Goal: Task Accomplishment & Management: Manage account settings

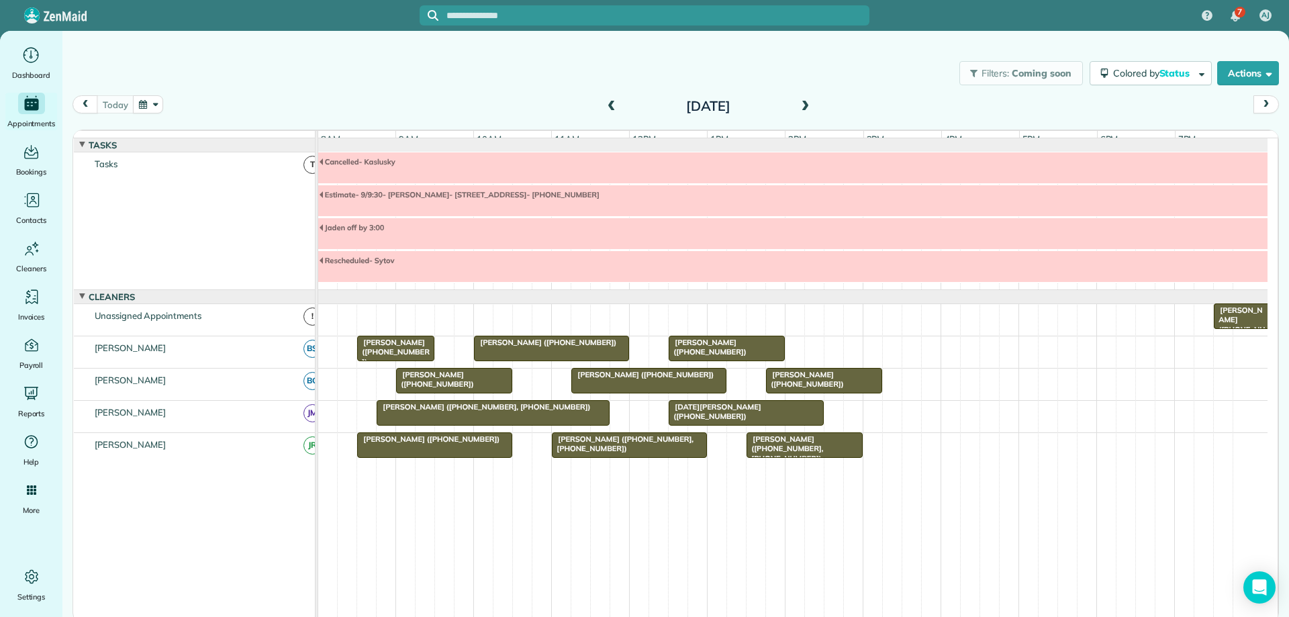
scroll to position [29, 0]
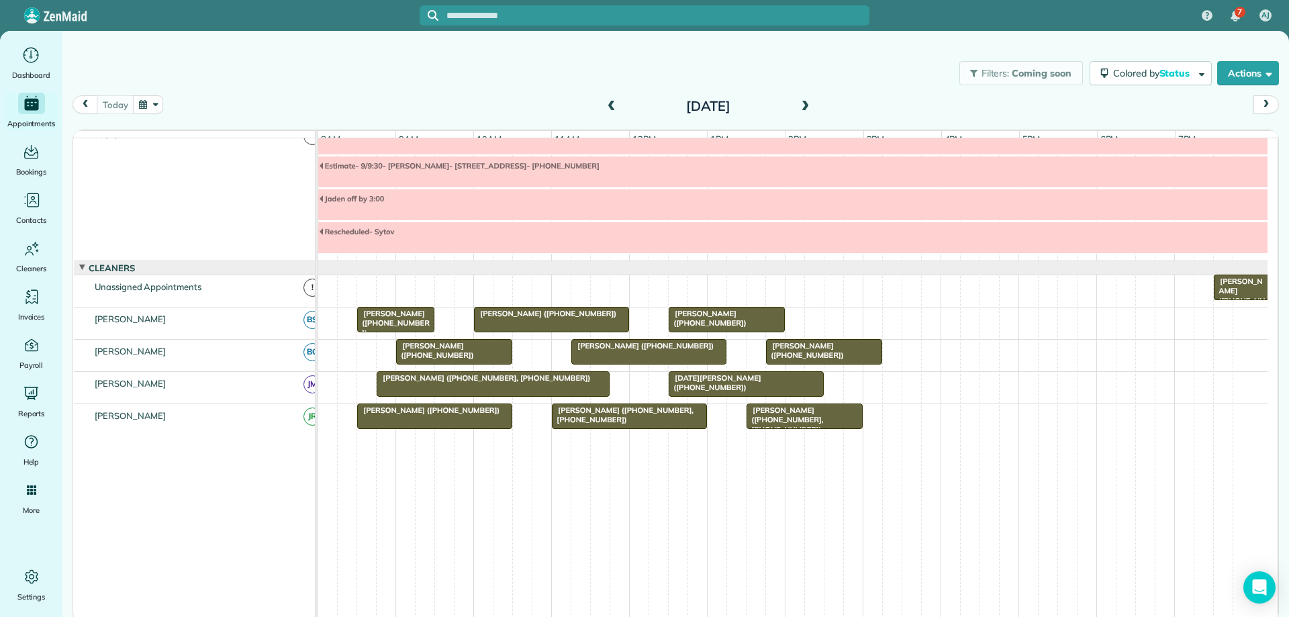
click at [809, 106] on span at bounding box center [805, 107] width 15 height 12
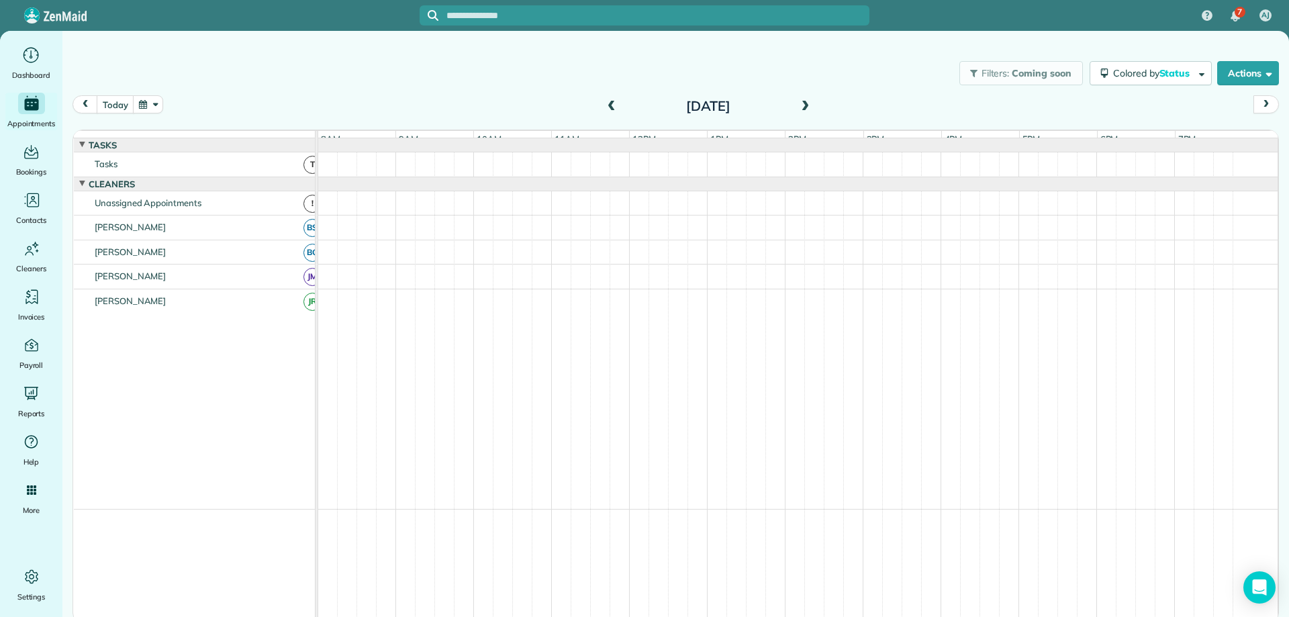
scroll to position [0, 0]
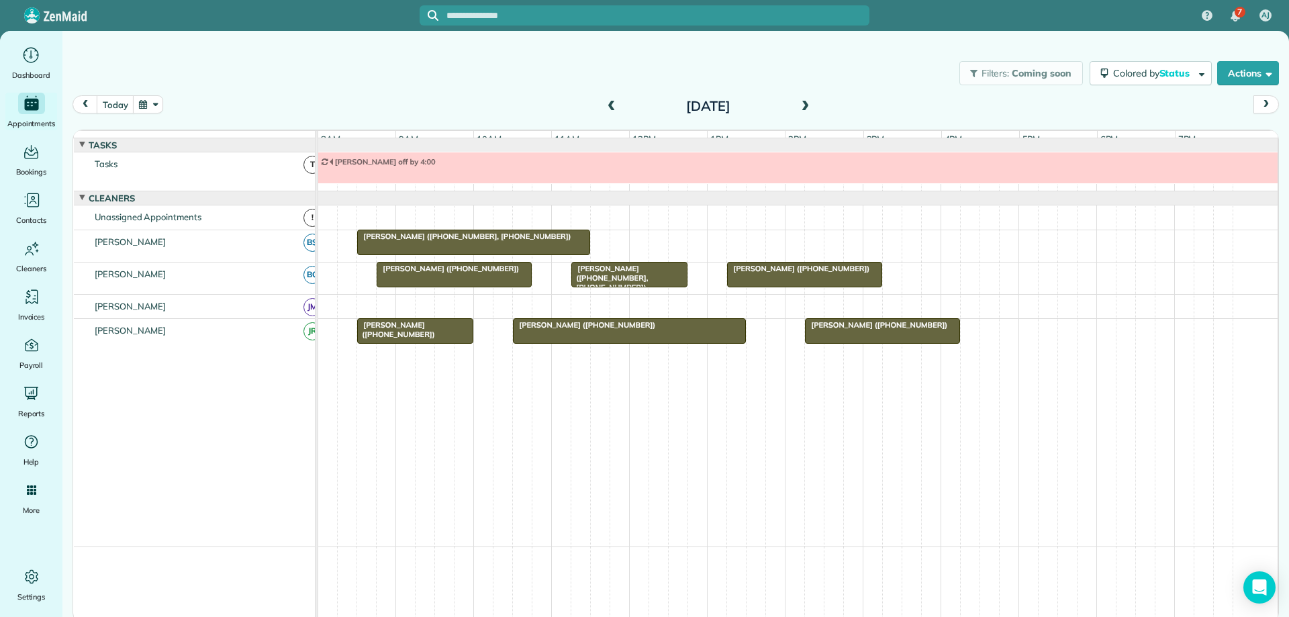
click at [809, 106] on span at bounding box center [805, 107] width 15 height 12
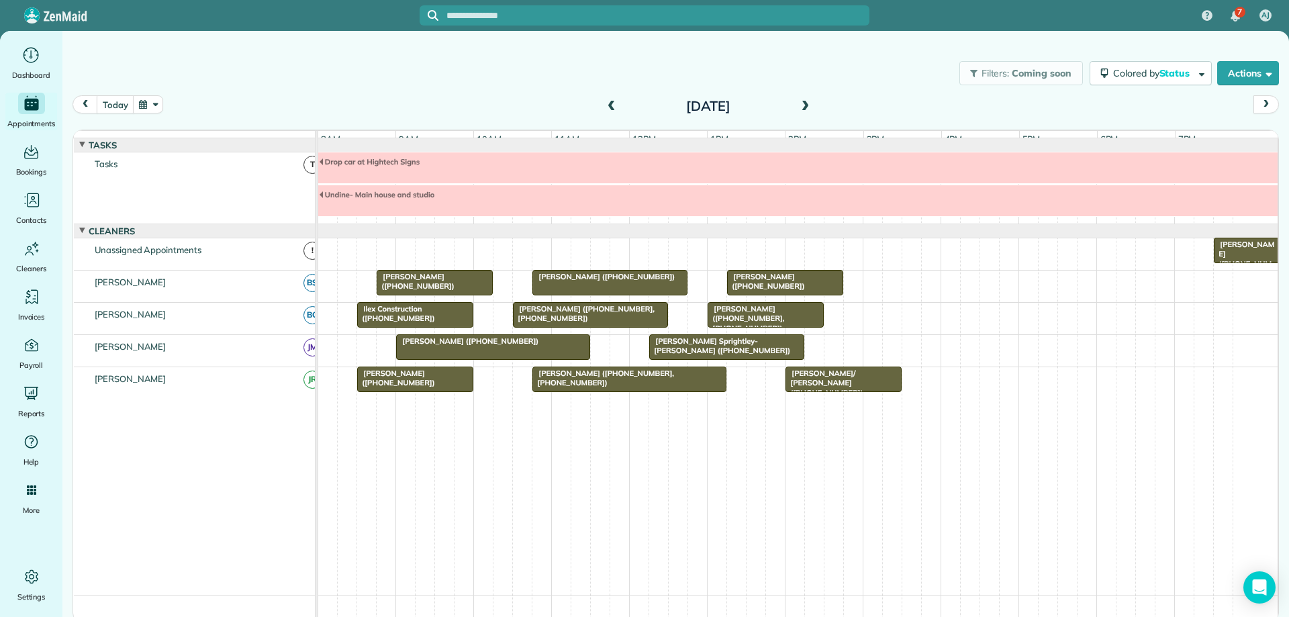
click at [634, 324] on div "[PERSON_NAME] ([PHONE_NUMBER], [PHONE_NUMBER])" at bounding box center [590, 313] width 147 height 19
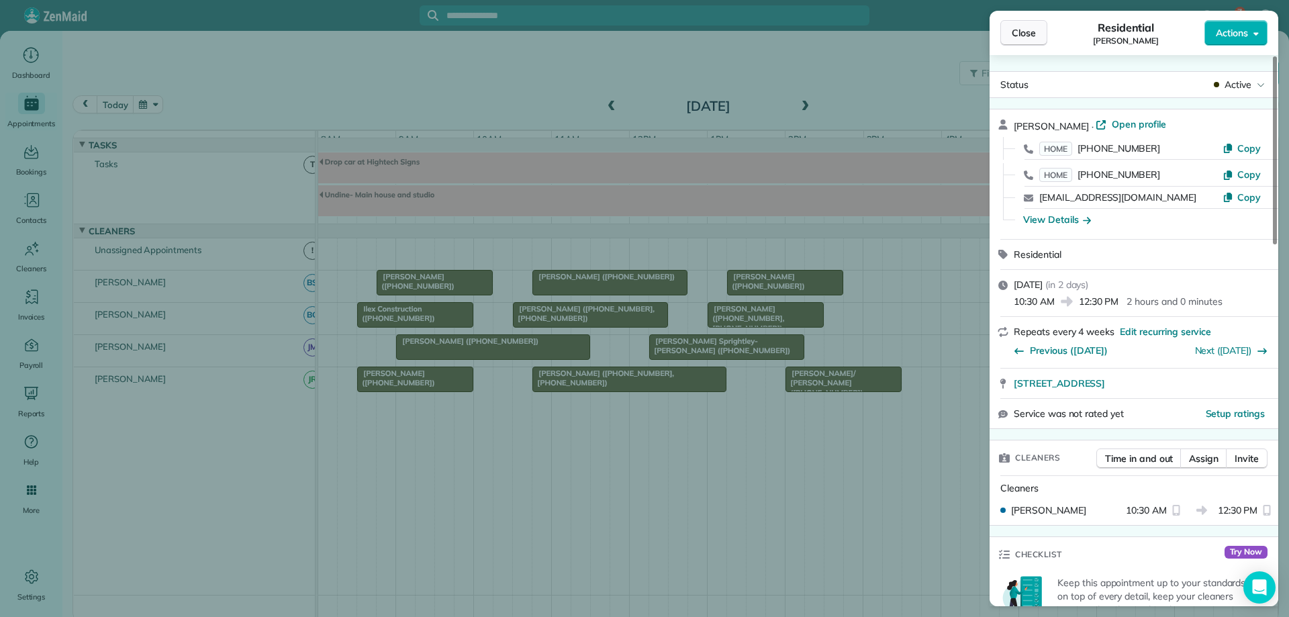
click at [1020, 37] on span "Close" at bounding box center [1024, 32] width 24 height 13
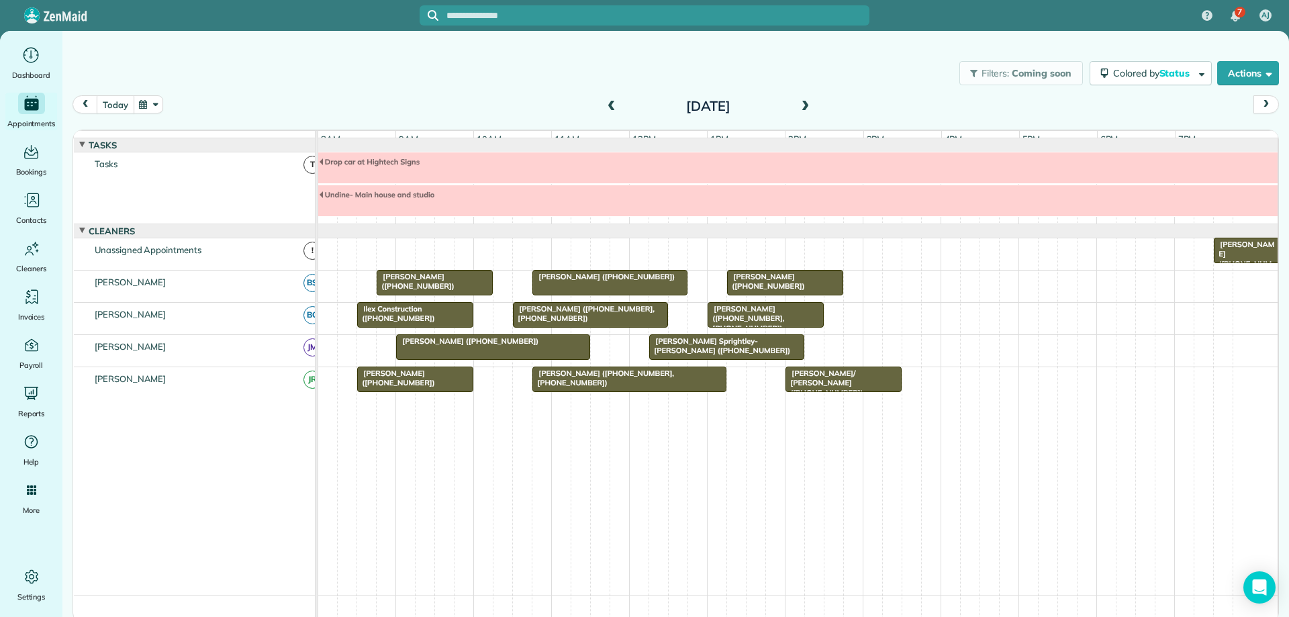
click at [109, 101] on button "today" at bounding box center [115, 104] width 37 height 18
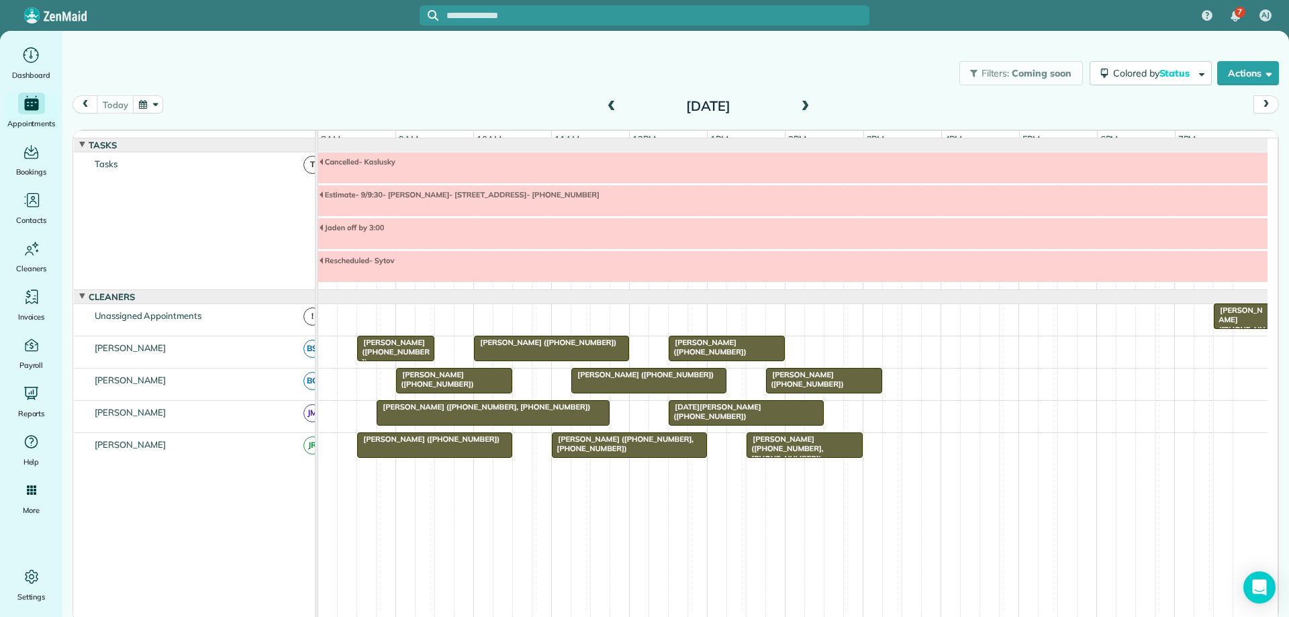
scroll to position [29, 0]
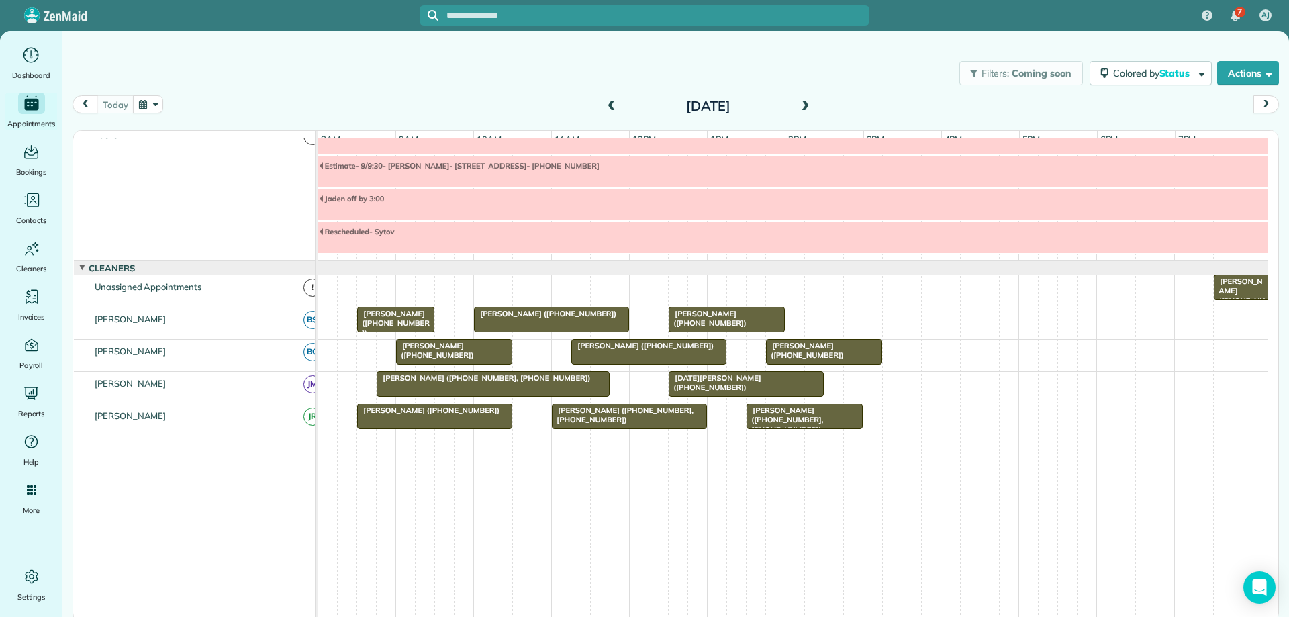
click at [801, 109] on span at bounding box center [805, 107] width 15 height 12
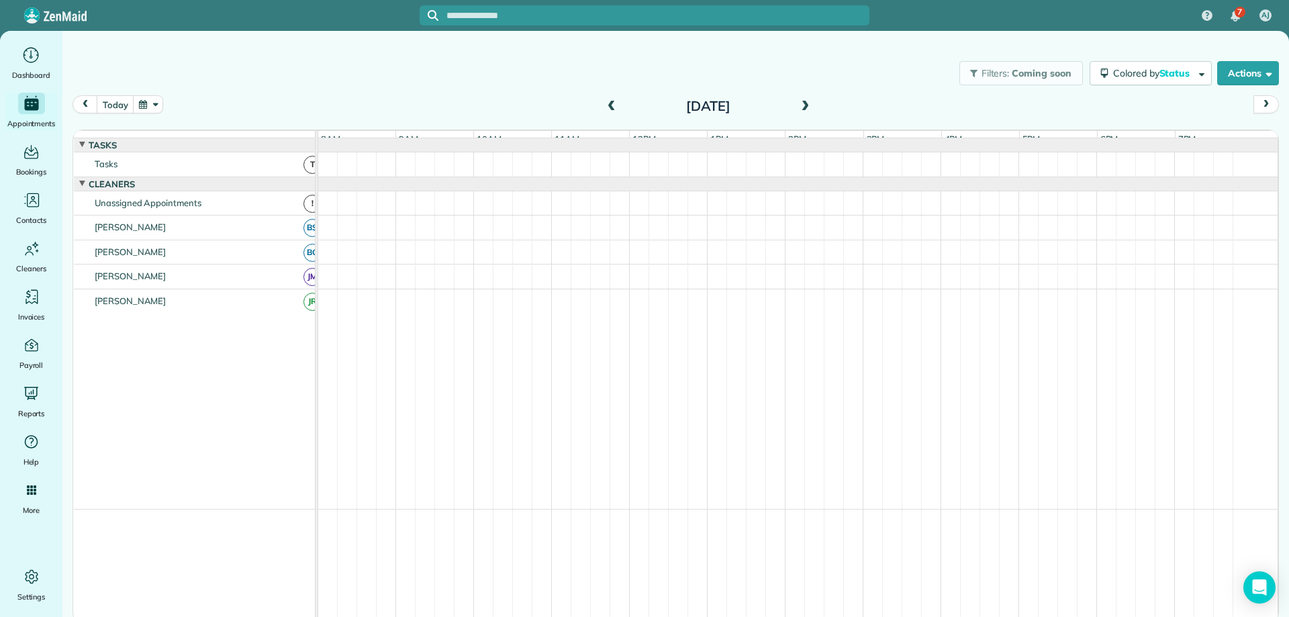
scroll to position [0, 0]
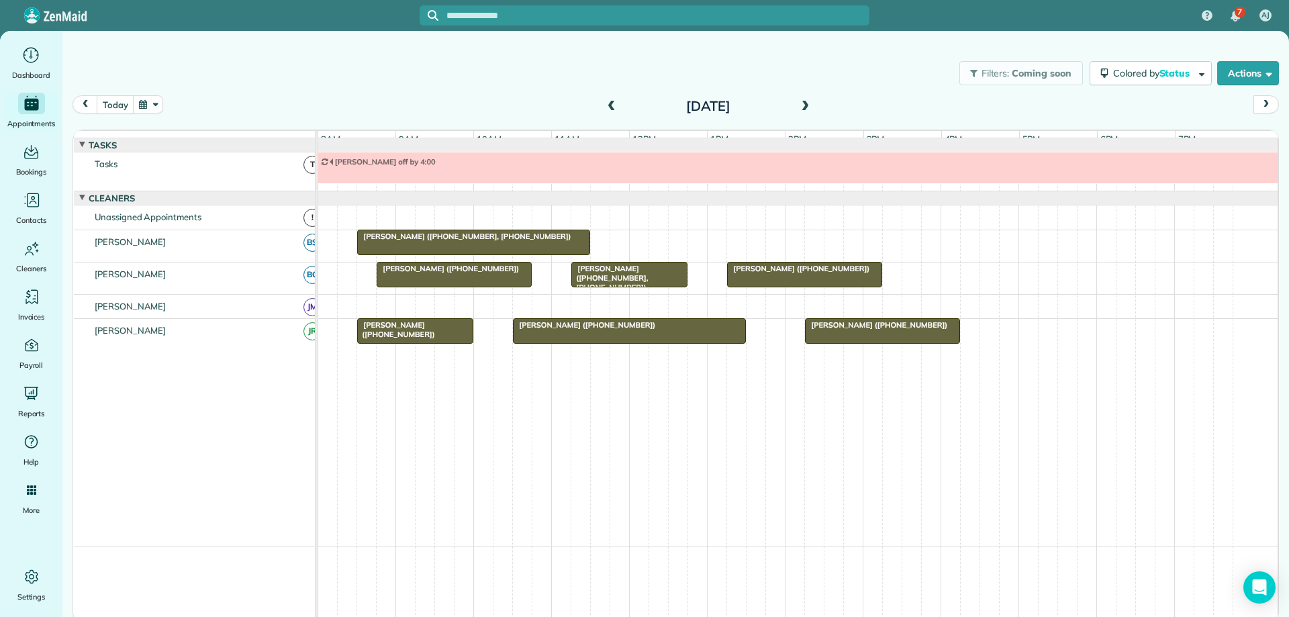
click at [810, 104] on span at bounding box center [805, 107] width 15 height 12
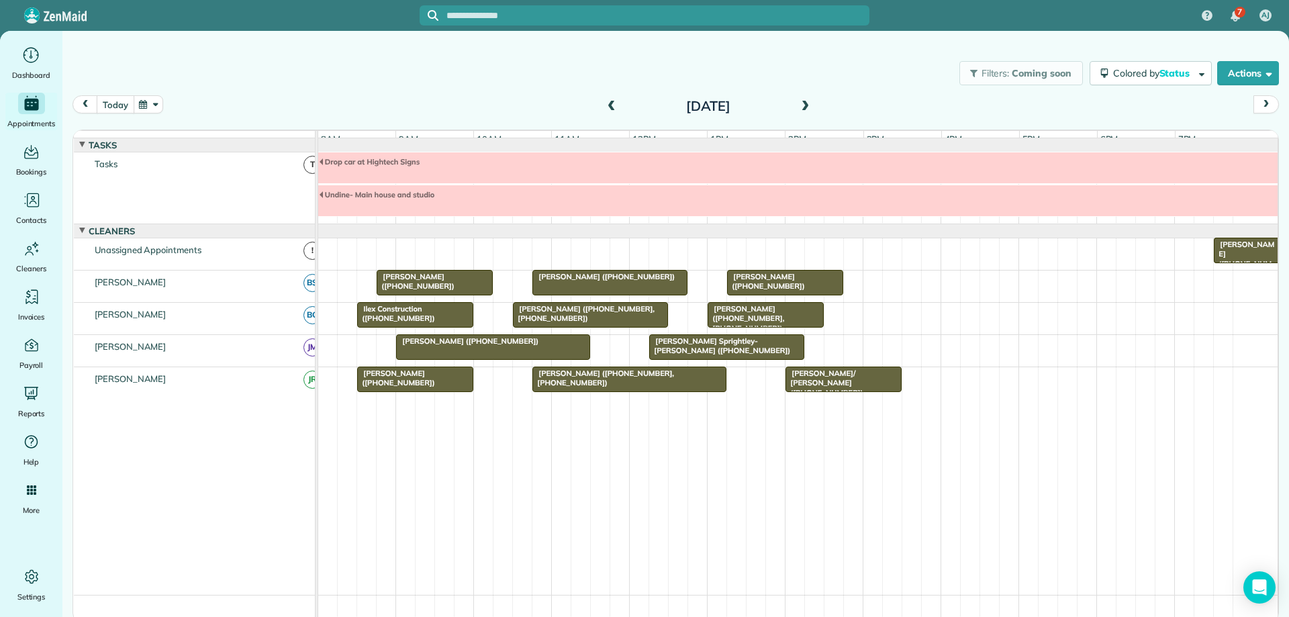
click at [119, 109] on button "today" at bounding box center [115, 104] width 37 height 18
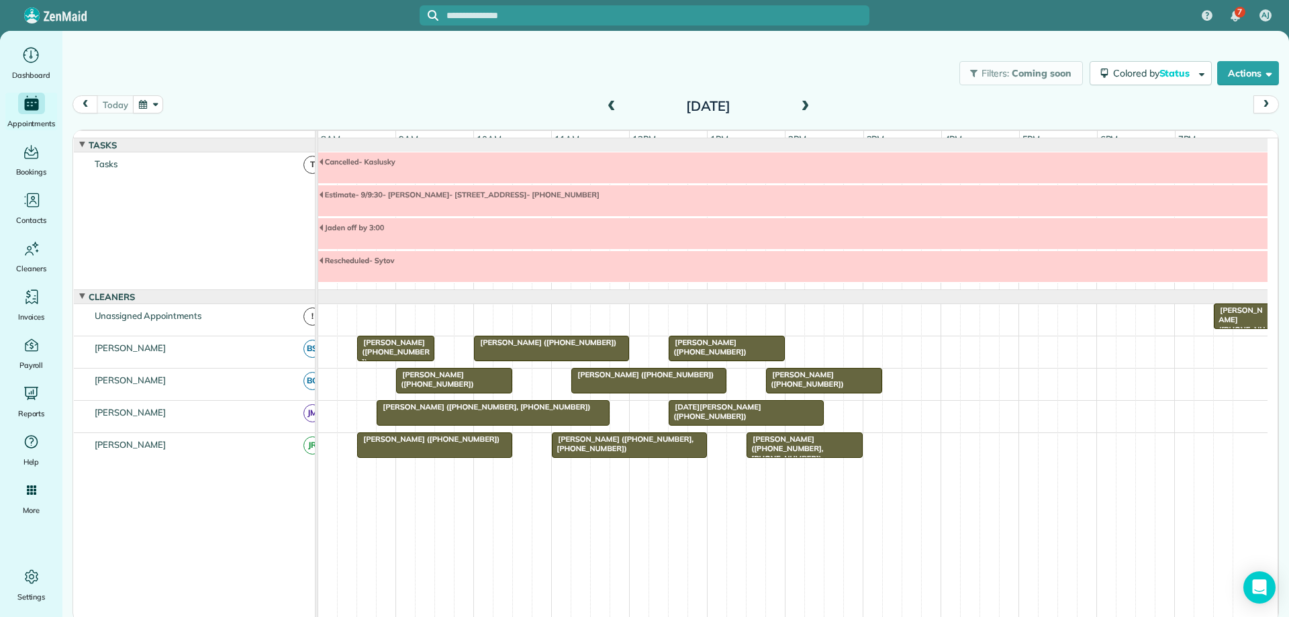
click at [416, 358] on span "[PERSON_NAME] ([PHONE_NUMBER])" at bounding box center [392, 352] width 73 height 29
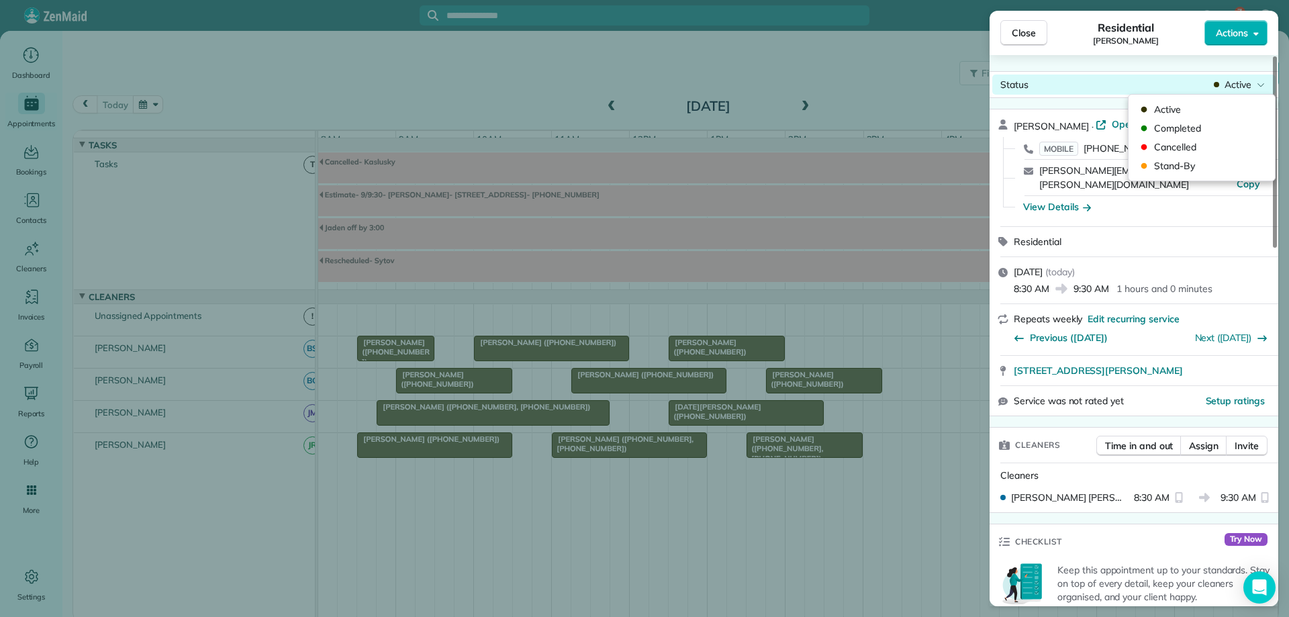
click at [1236, 87] on span "Active" at bounding box center [1237, 84] width 27 height 13
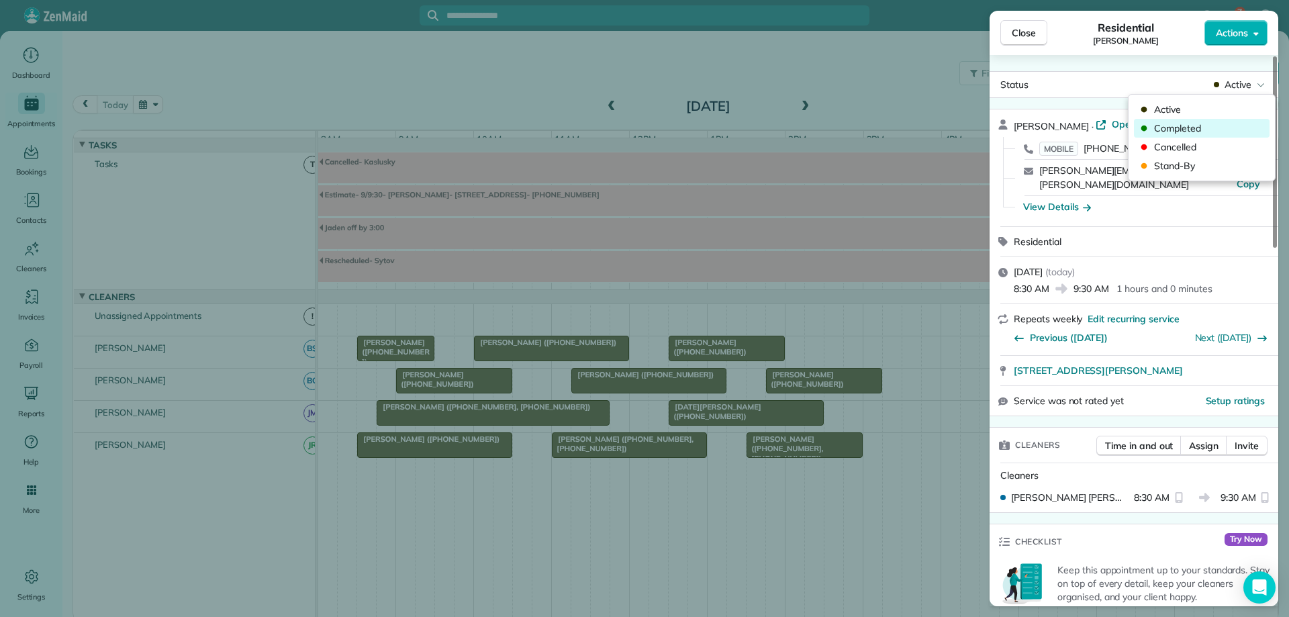
click at [1218, 122] on div "Completed" at bounding box center [1202, 128] width 136 height 19
click at [1022, 38] on span "Close" at bounding box center [1024, 32] width 24 height 13
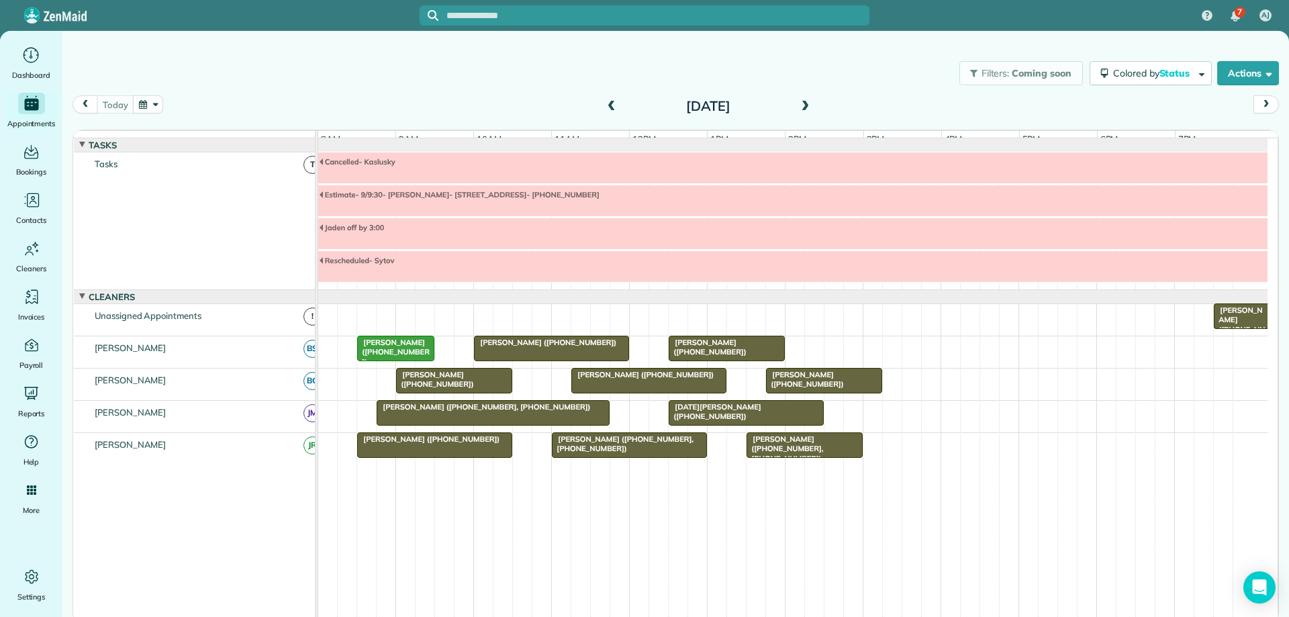
click at [472, 389] on div "[PERSON_NAME] ([PHONE_NUMBER])" at bounding box center [454, 379] width 108 height 19
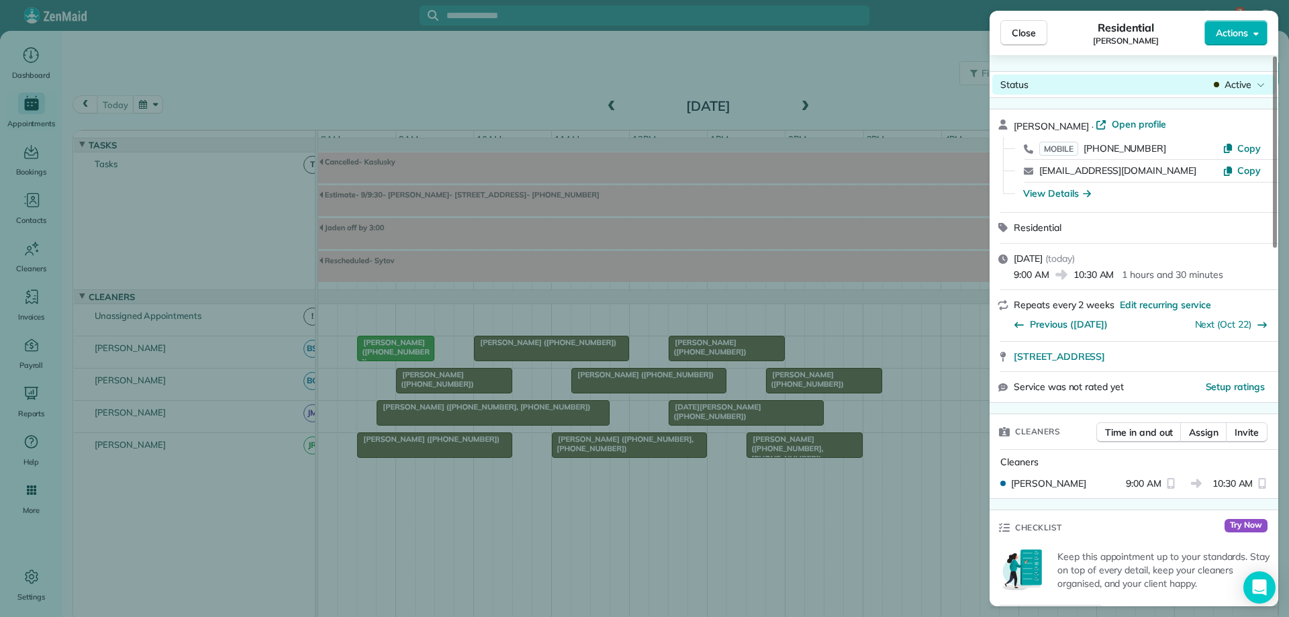
click at [1231, 80] on span "Active" at bounding box center [1237, 84] width 27 height 13
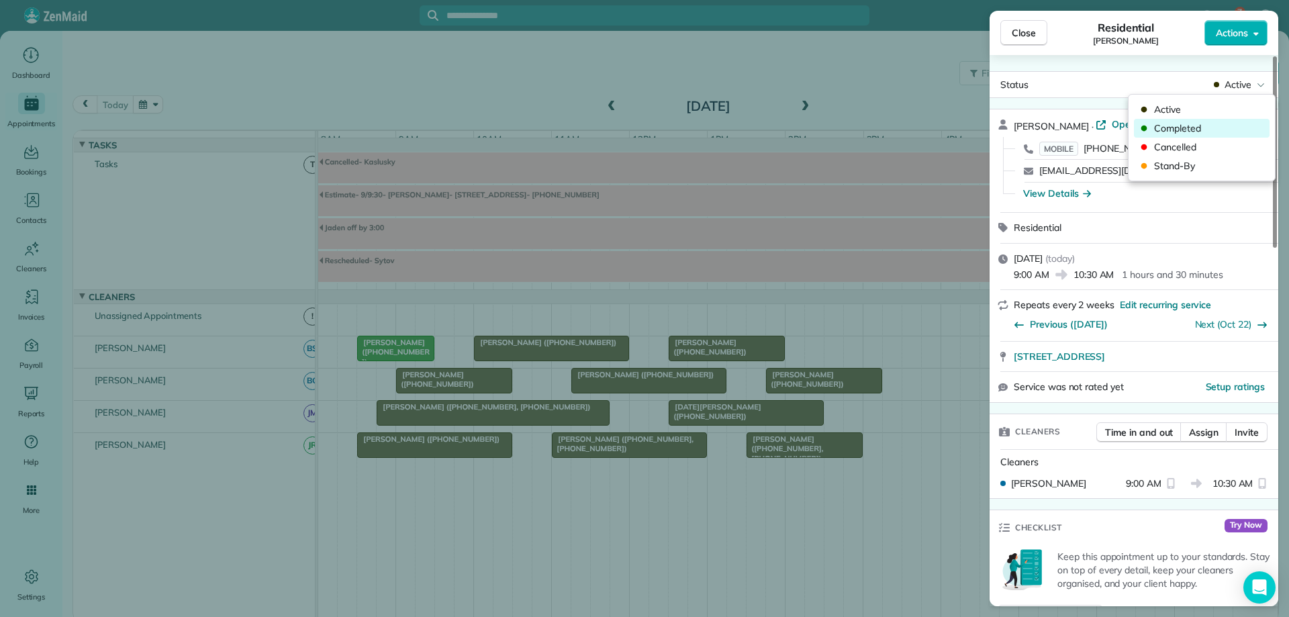
click at [1212, 128] on span "Completed" at bounding box center [1210, 128] width 113 height 13
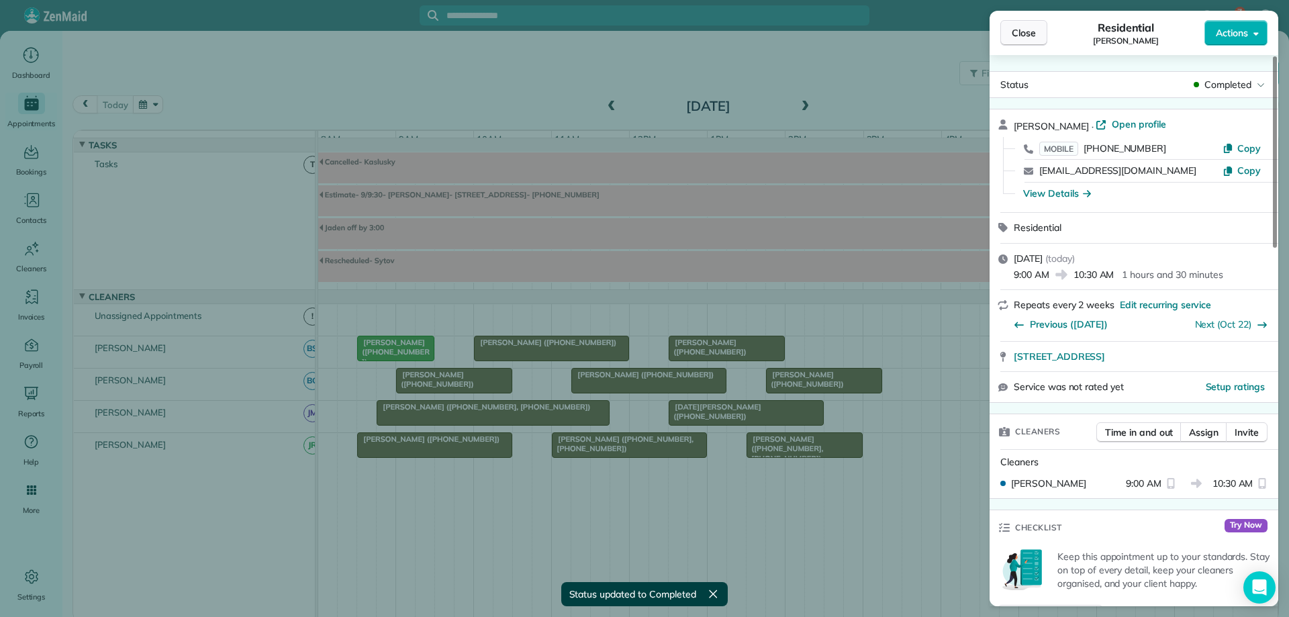
click at [1026, 36] on span "Close" at bounding box center [1024, 32] width 24 height 13
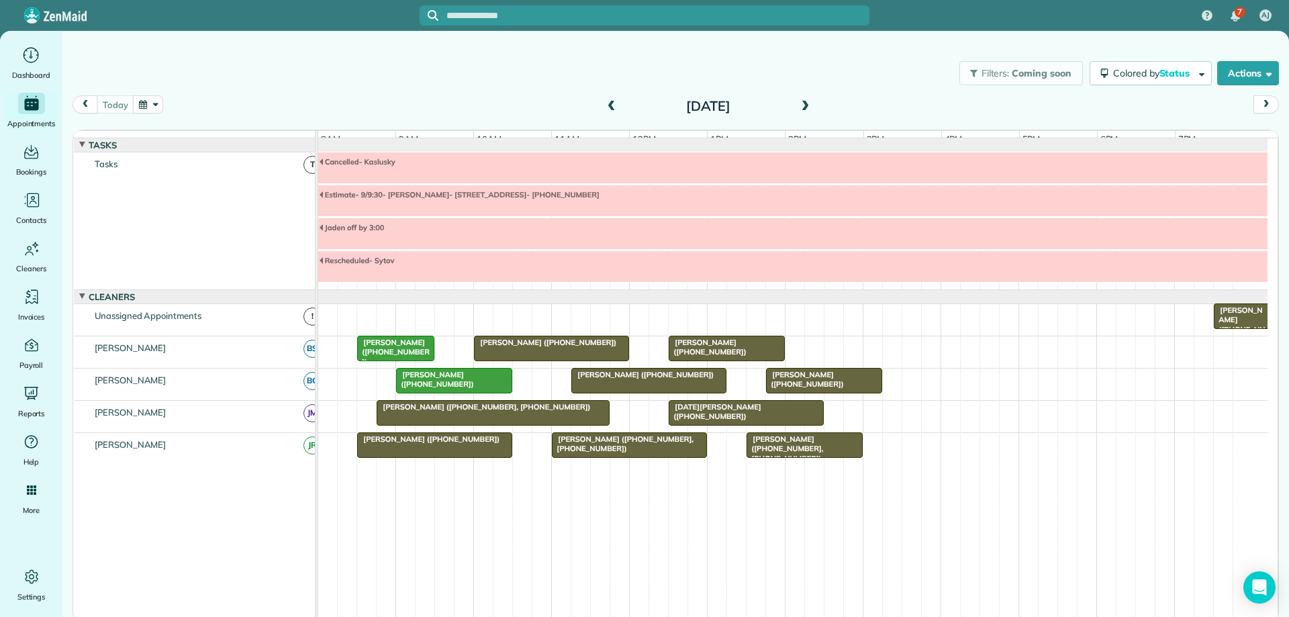
click at [435, 444] on span "[PERSON_NAME] ([PHONE_NUMBER])" at bounding box center [428, 438] width 144 height 9
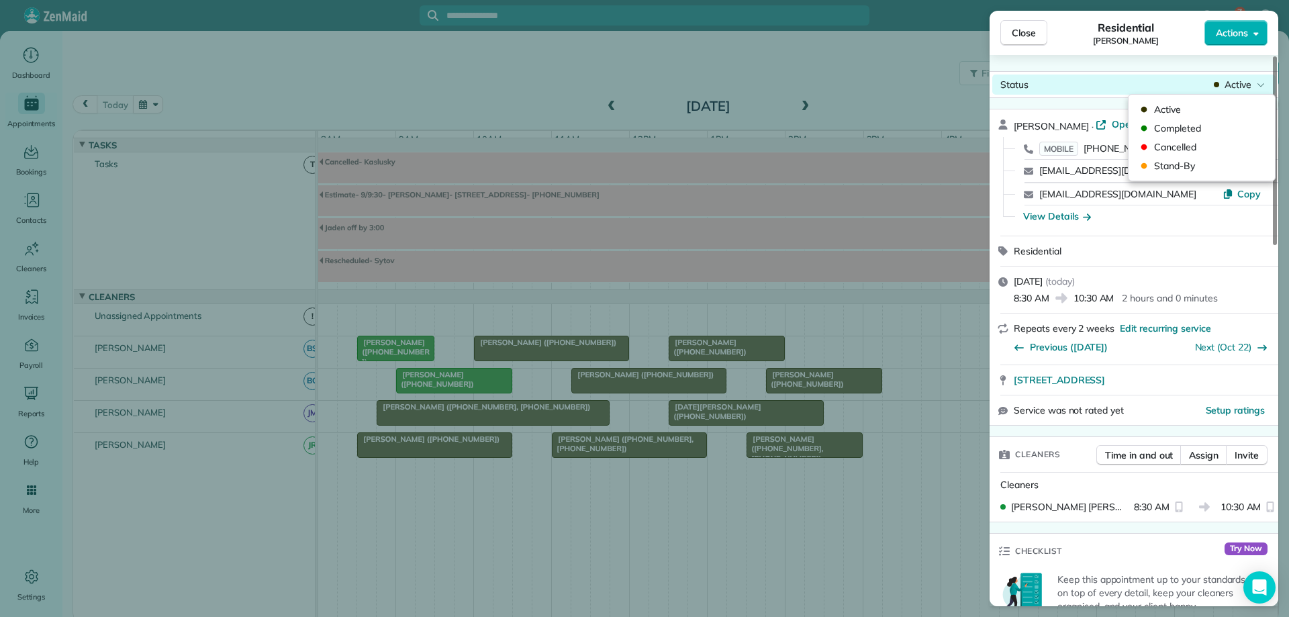
click at [1242, 90] on span "Active" at bounding box center [1237, 84] width 27 height 13
drag, startPoint x: 1215, startPoint y: 128, endPoint x: 1160, endPoint y: 116, distance: 56.4
click at [1210, 128] on span "Completed" at bounding box center [1210, 128] width 113 height 13
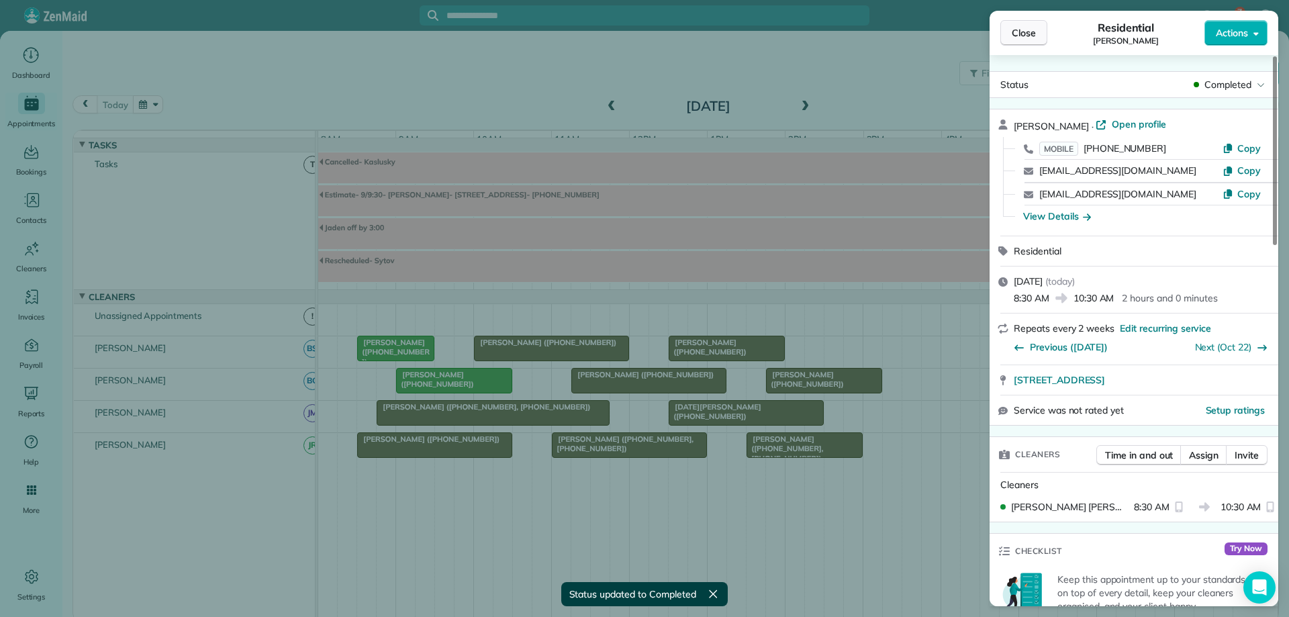
click at [1027, 28] on span "Close" at bounding box center [1024, 32] width 24 height 13
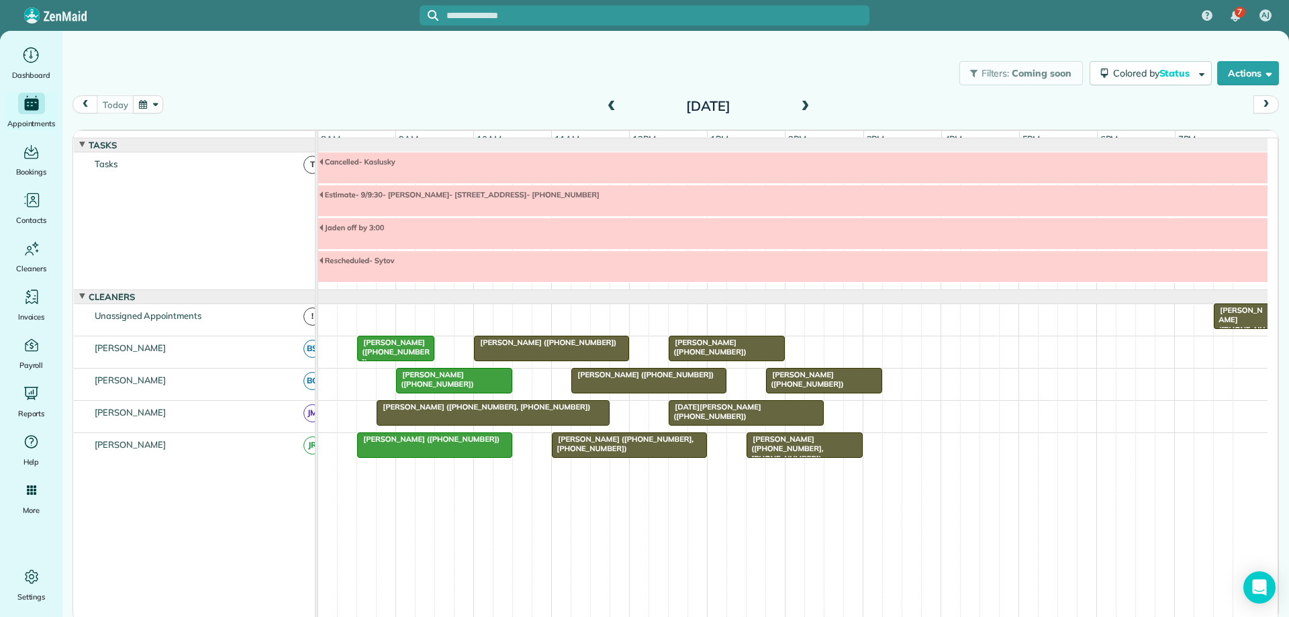
click at [510, 388] on div at bounding box center [510, 381] width 5 height 26
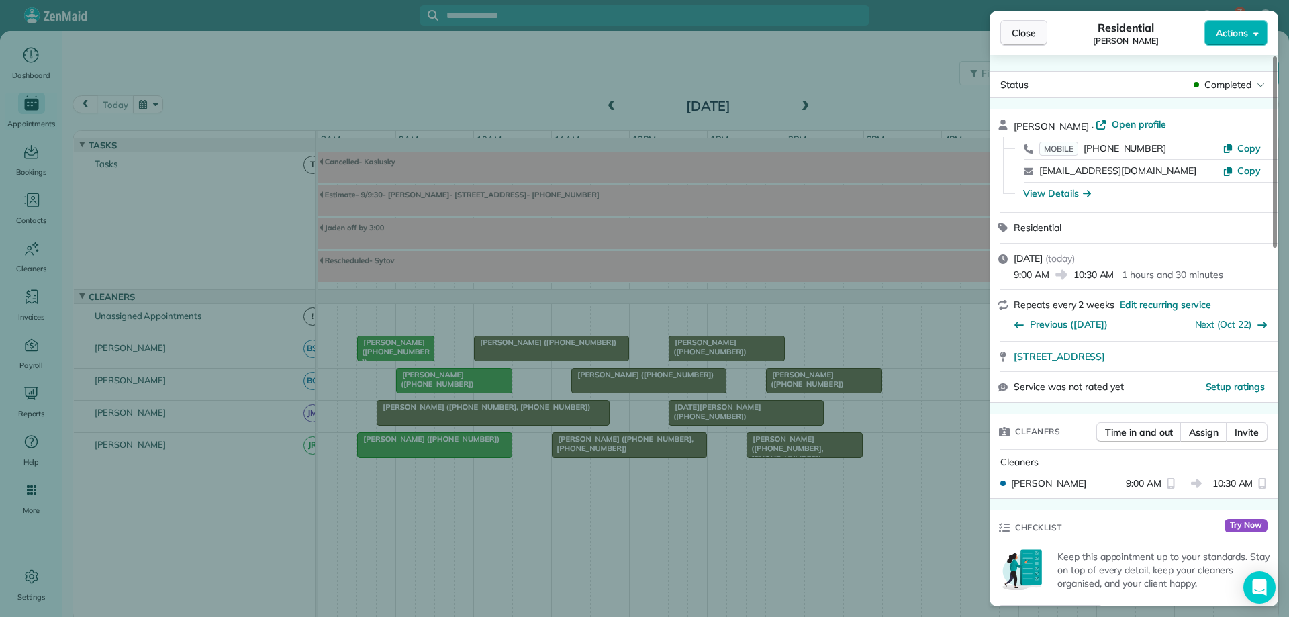
click at [1032, 38] on span "Close" at bounding box center [1024, 32] width 24 height 13
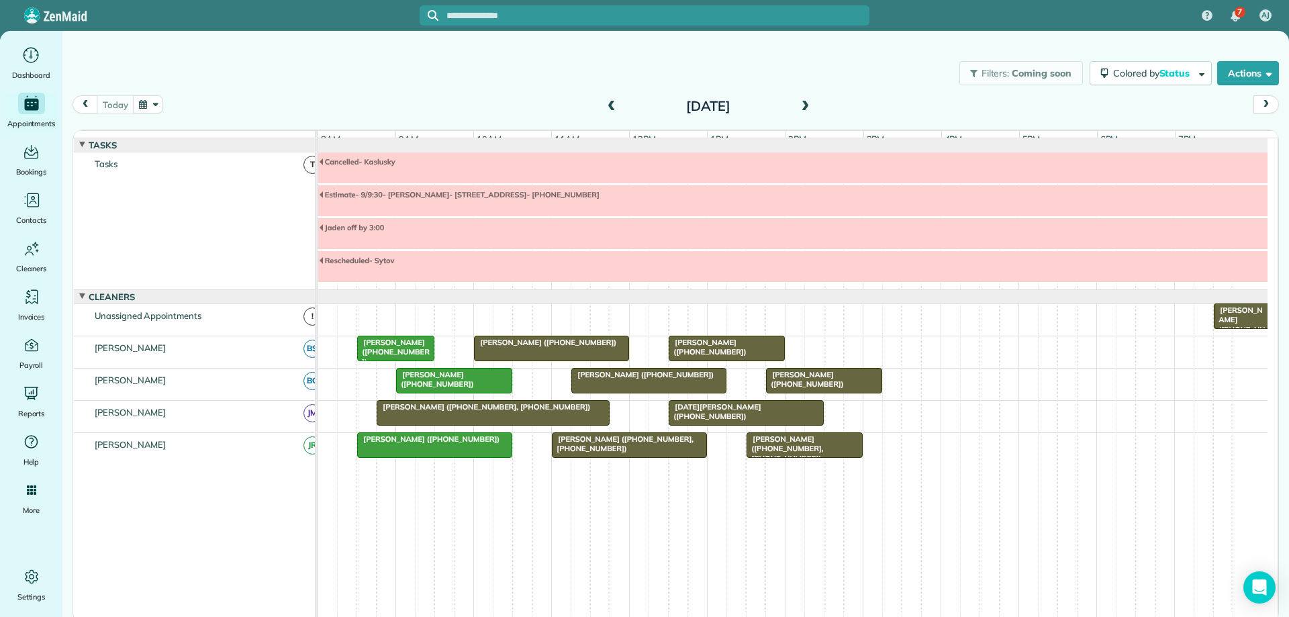
click at [806, 109] on span at bounding box center [805, 107] width 15 height 12
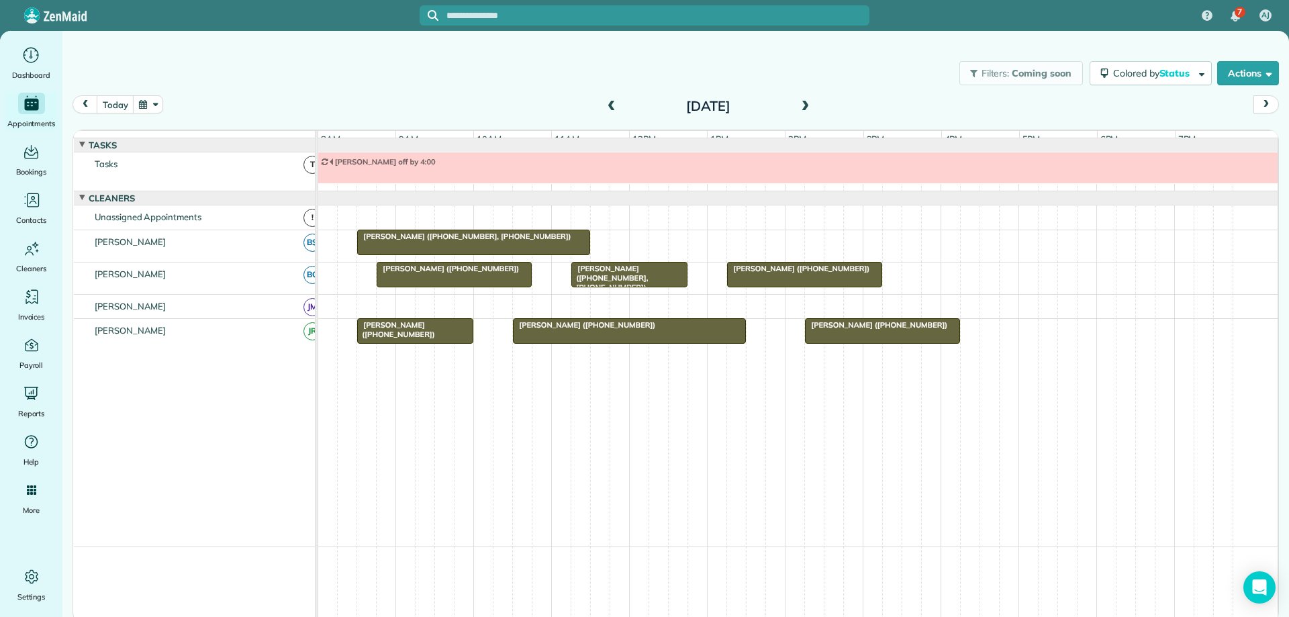
click at [805, 102] on span at bounding box center [805, 107] width 15 height 12
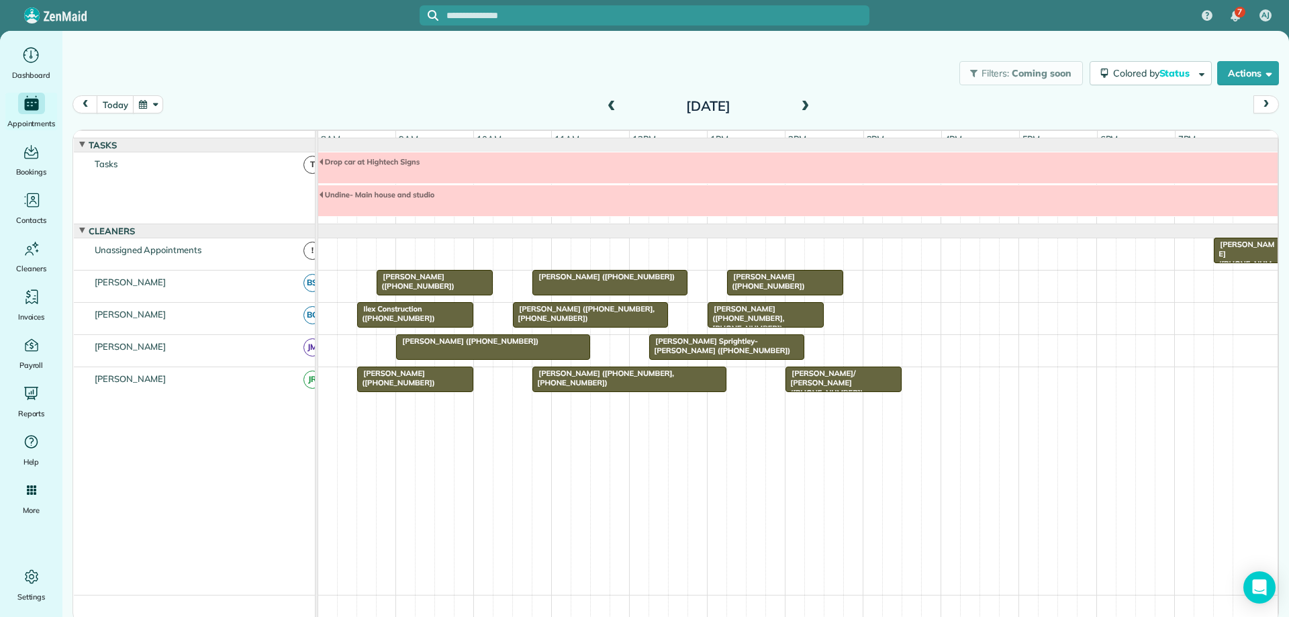
click at [805, 102] on span at bounding box center [805, 107] width 15 height 12
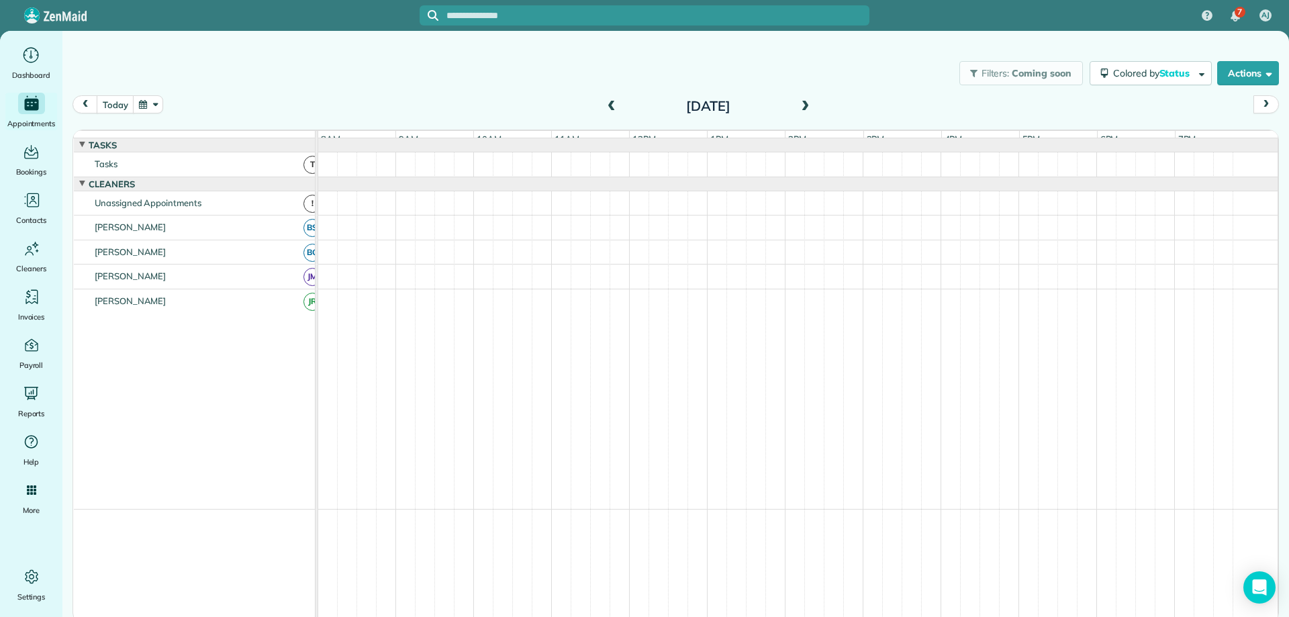
click at [805, 102] on span at bounding box center [805, 107] width 15 height 12
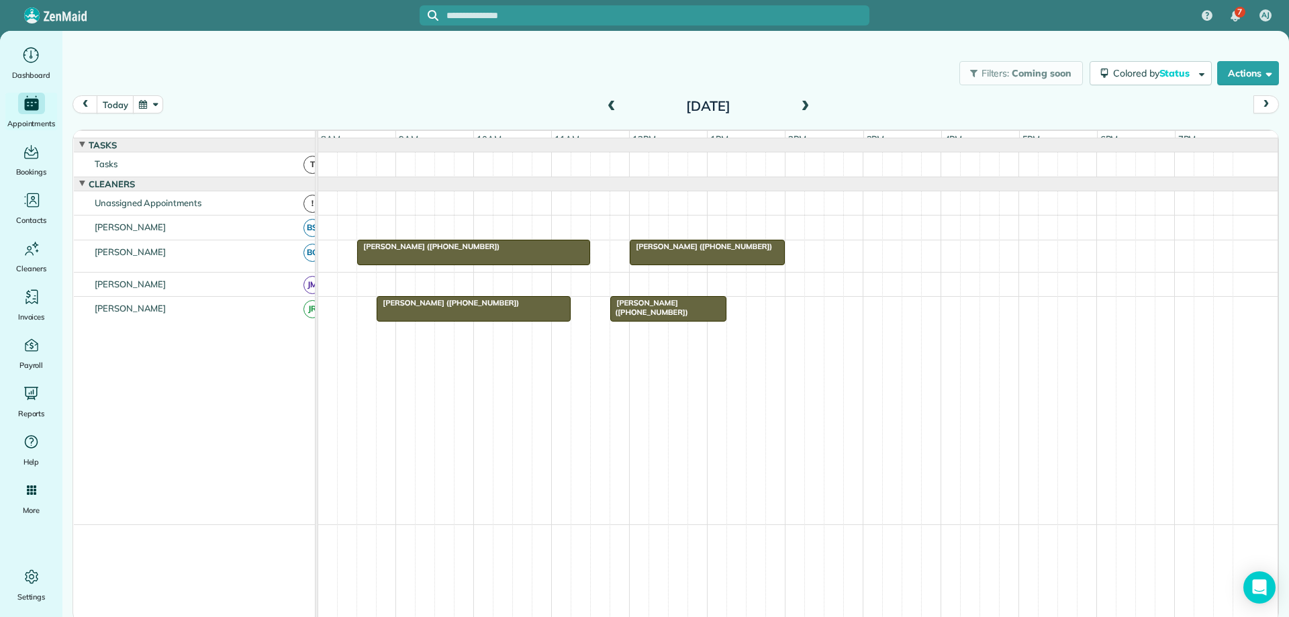
click at [803, 107] on span at bounding box center [805, 107] width 15 height 12
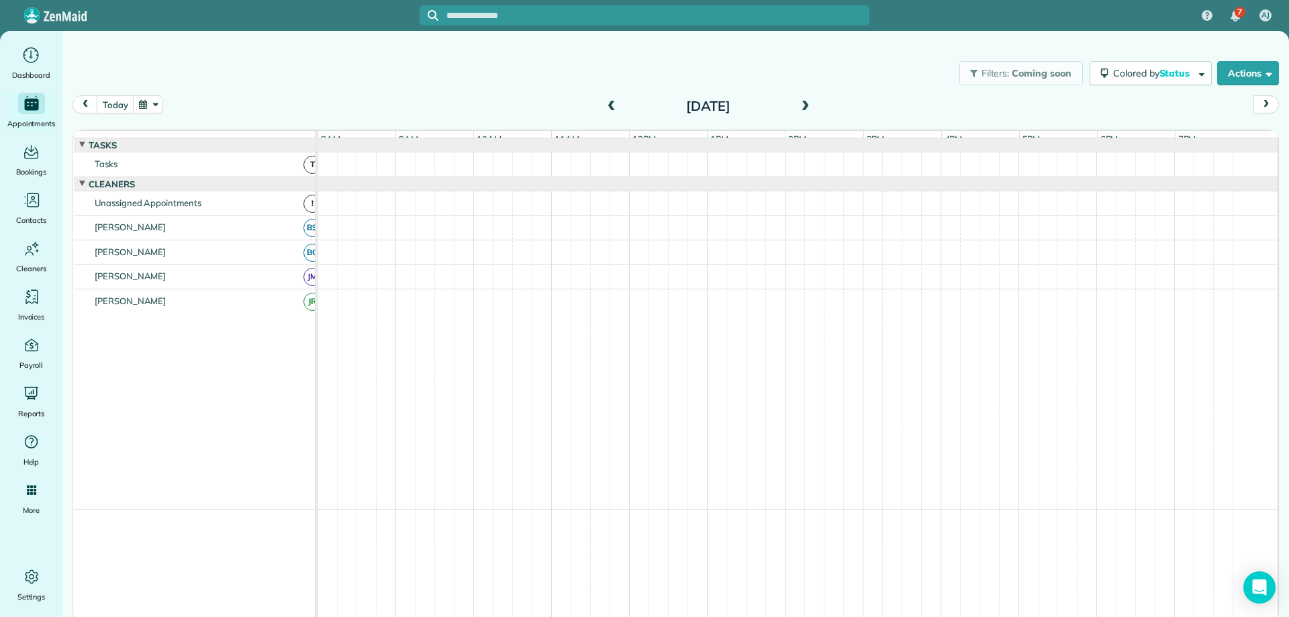
click at [803, 107] on span at bounding box center [805, 107] width 15 height 12
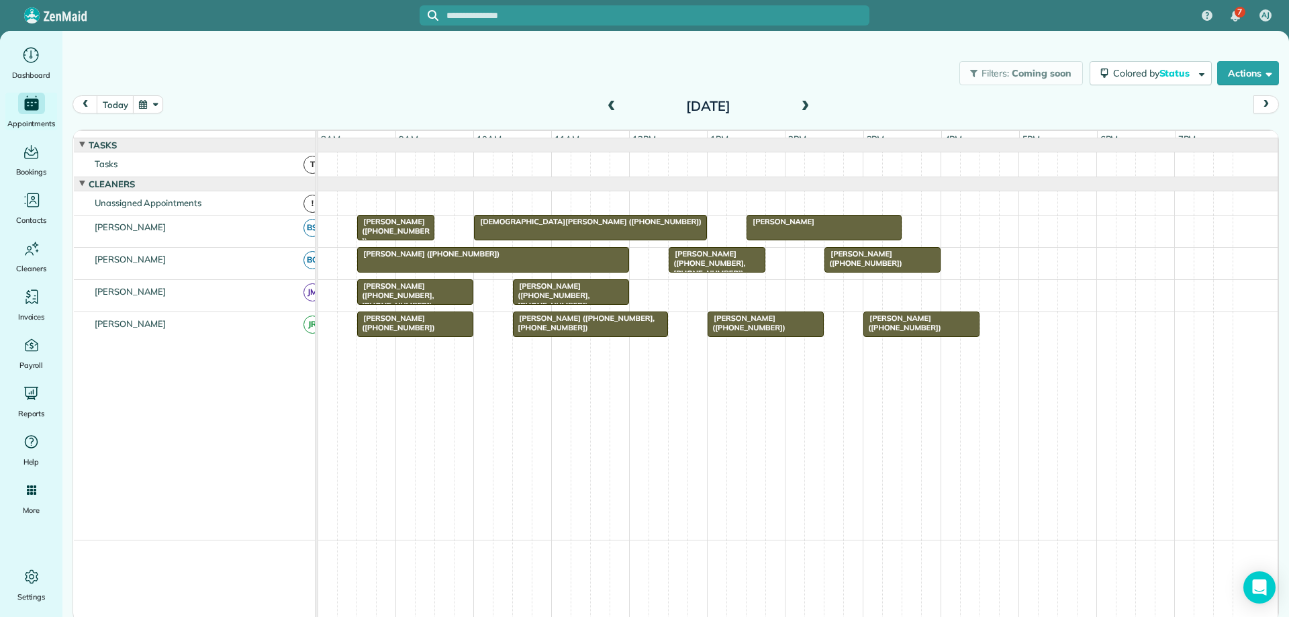
click at [800, 105] on span at bounding box center [805, 107] width 15 height 12
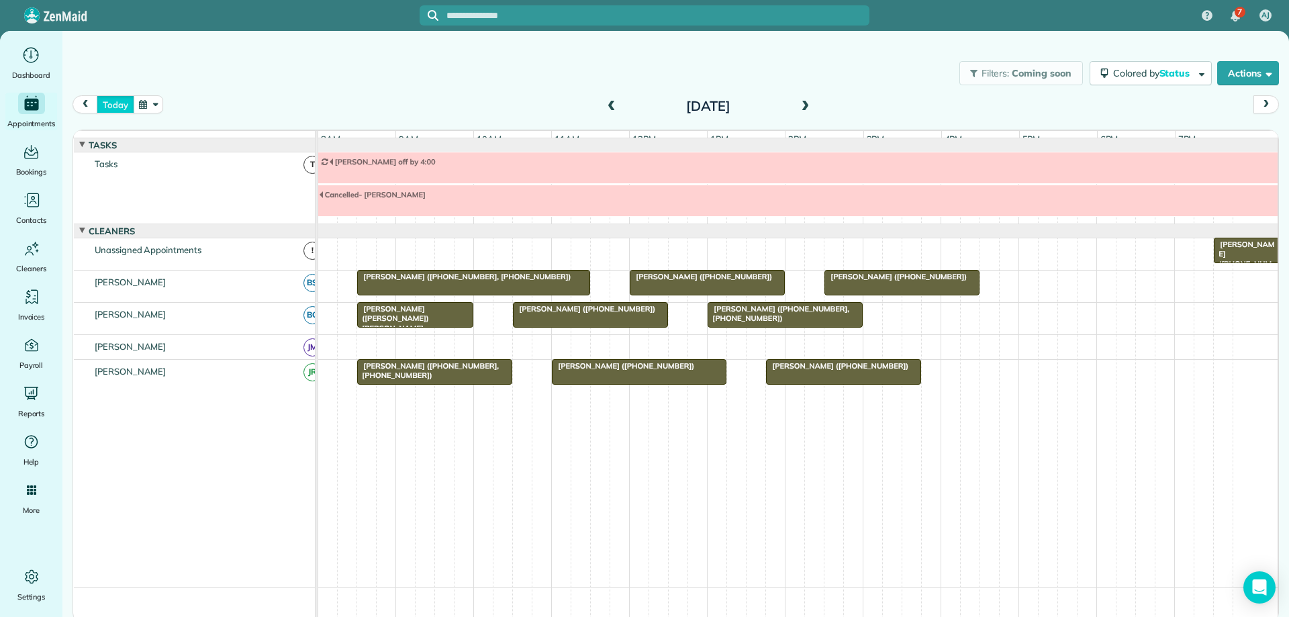
click at [109, 103] on button "today" at bounding box center [115, 104] width 37 height 18
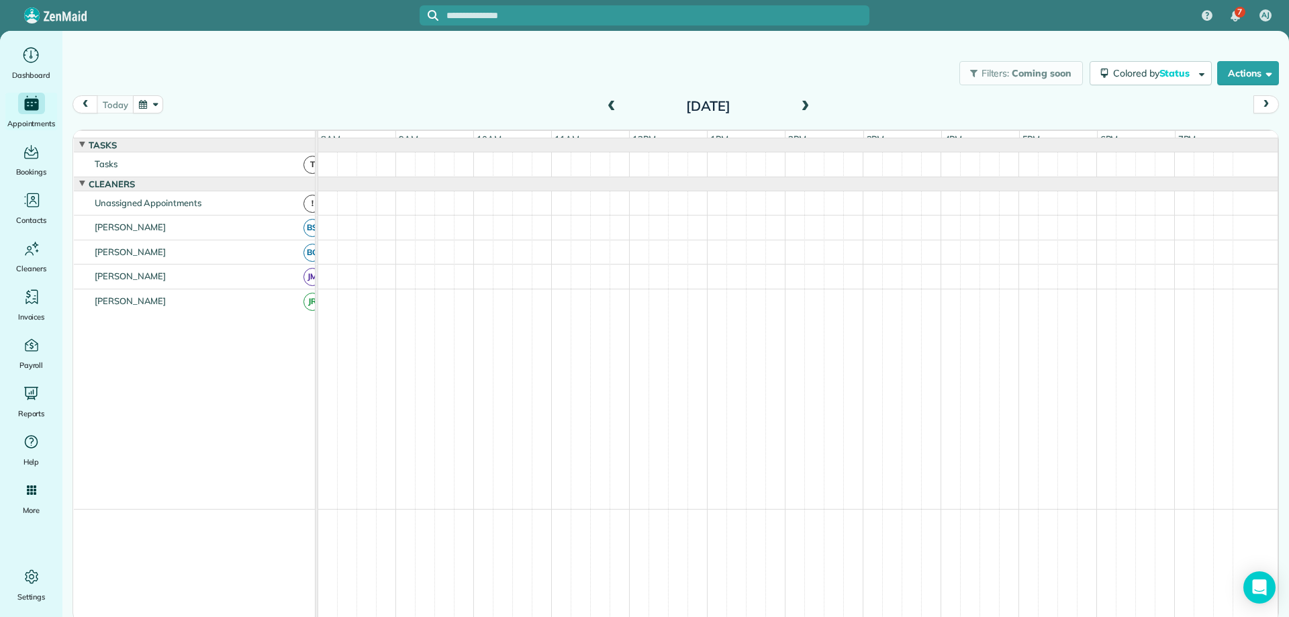
scroll to position [29, 0]
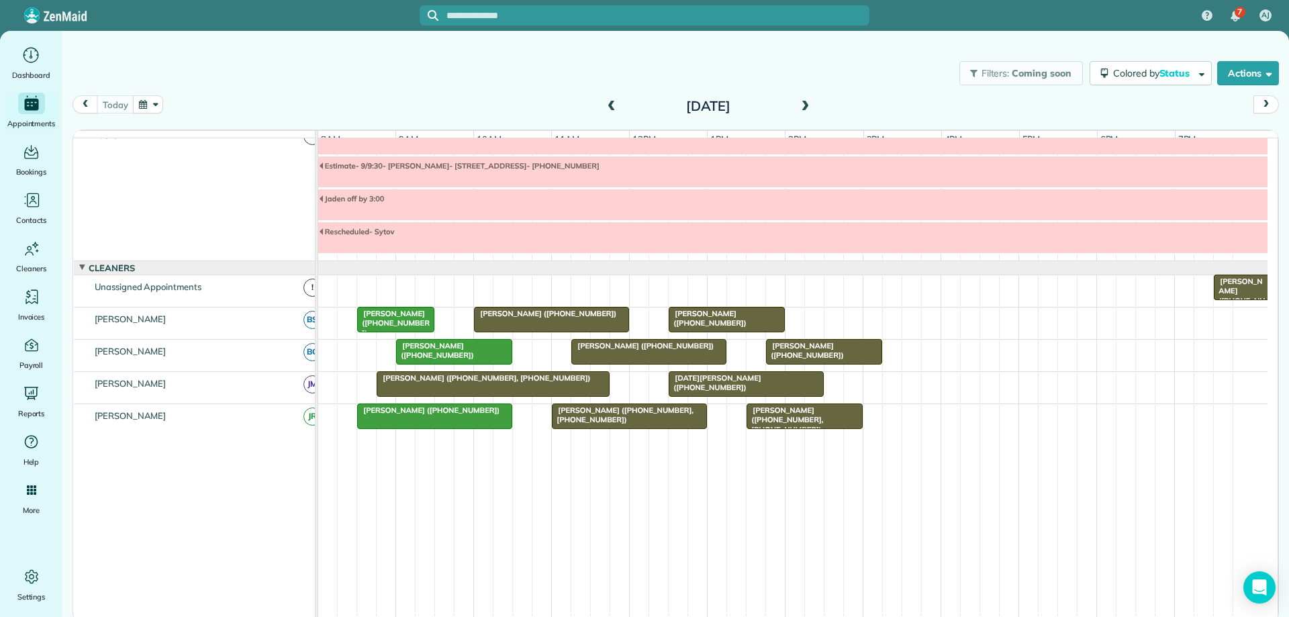
click at [800, 99] on span at bounding box center [805, 107] width 15 height 20
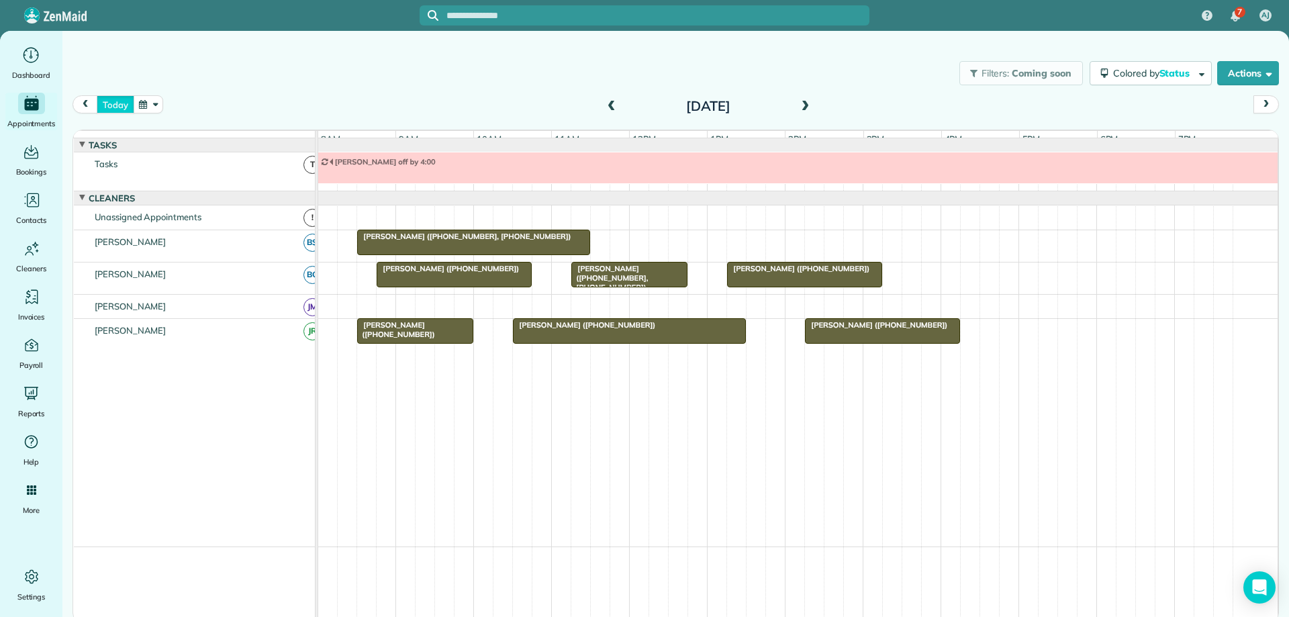
click at [113, 109] on button "today" at bounding box center [115, 104] width 37 height 18
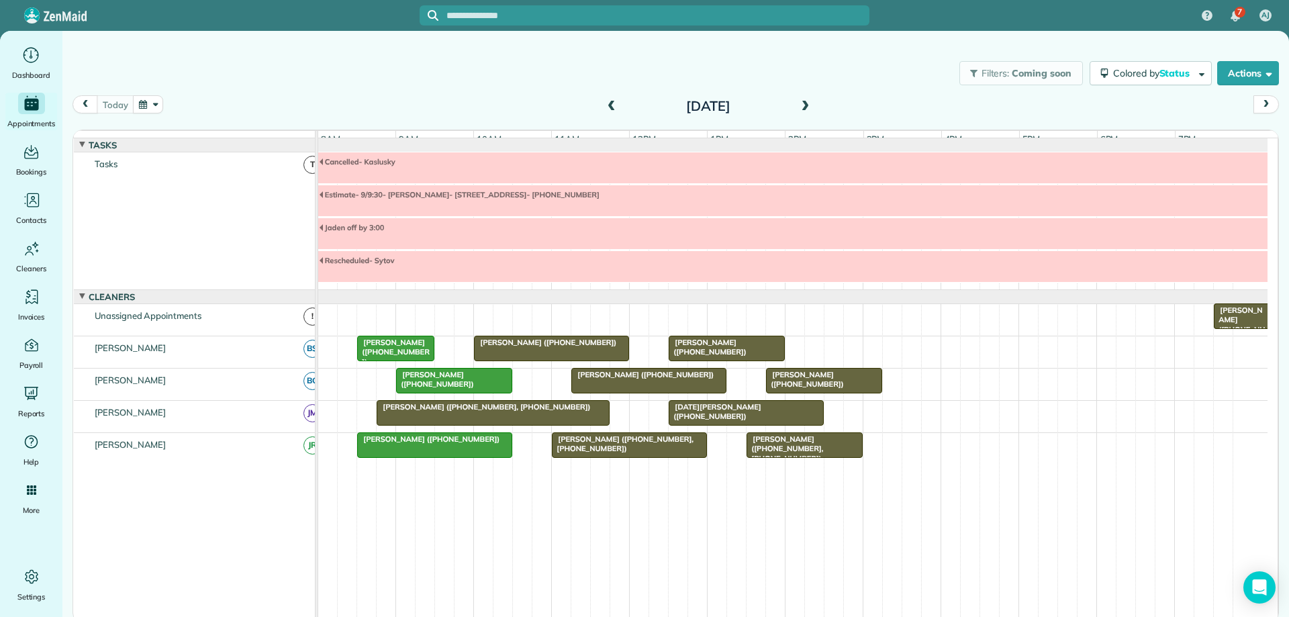
scroll to position [29, 0]
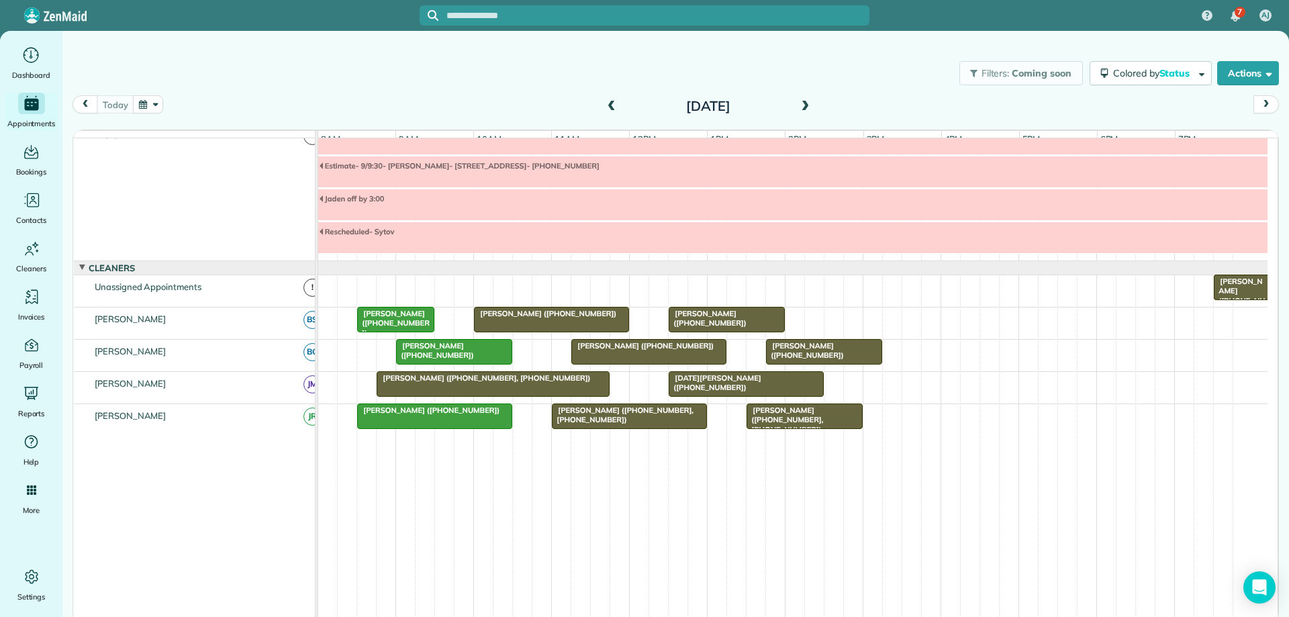
click at [842, 361] on div "[PERSON_NAME] ([PHONE_NUMBER])" at bounding box center [824, 350] width 108 height 19
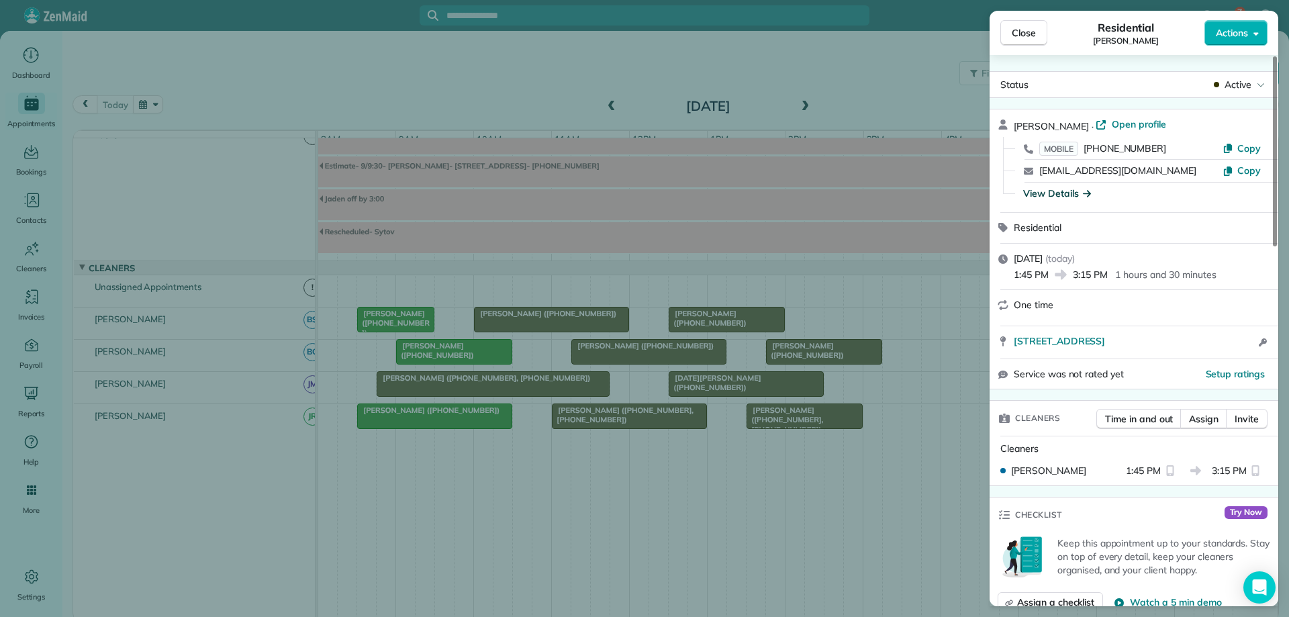
click at [1054, 190] on div "View Details" at bounding box center [1057, 193] width 68 height 13
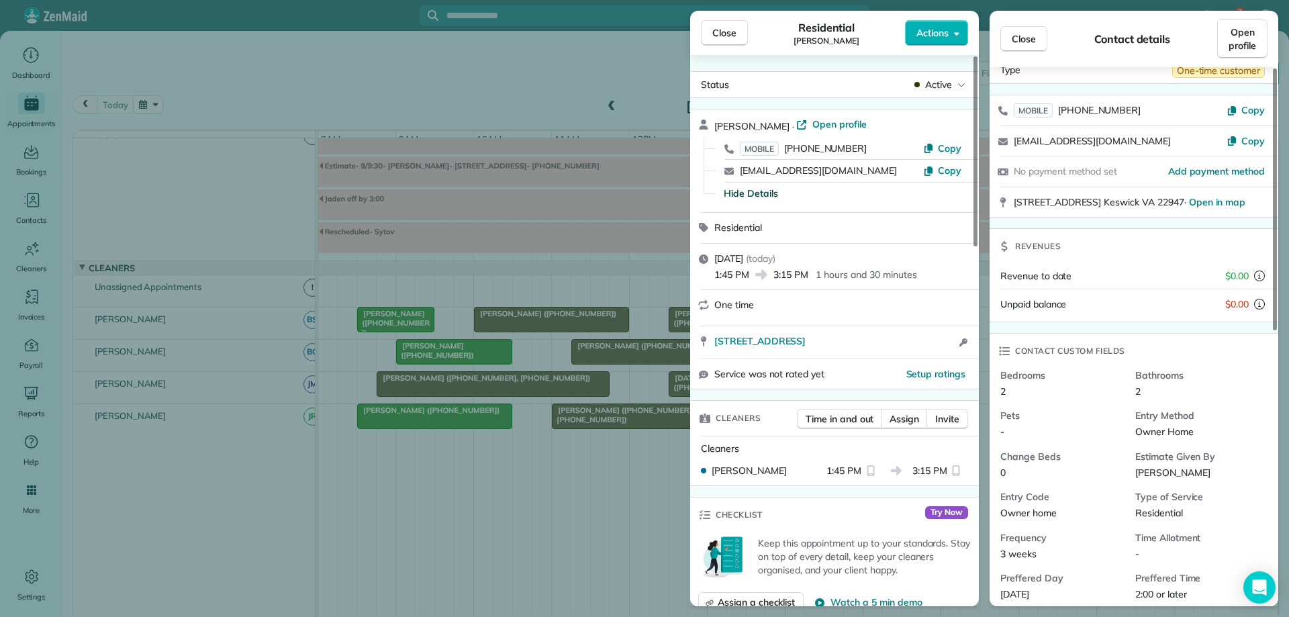
scroll to position [67, 0]
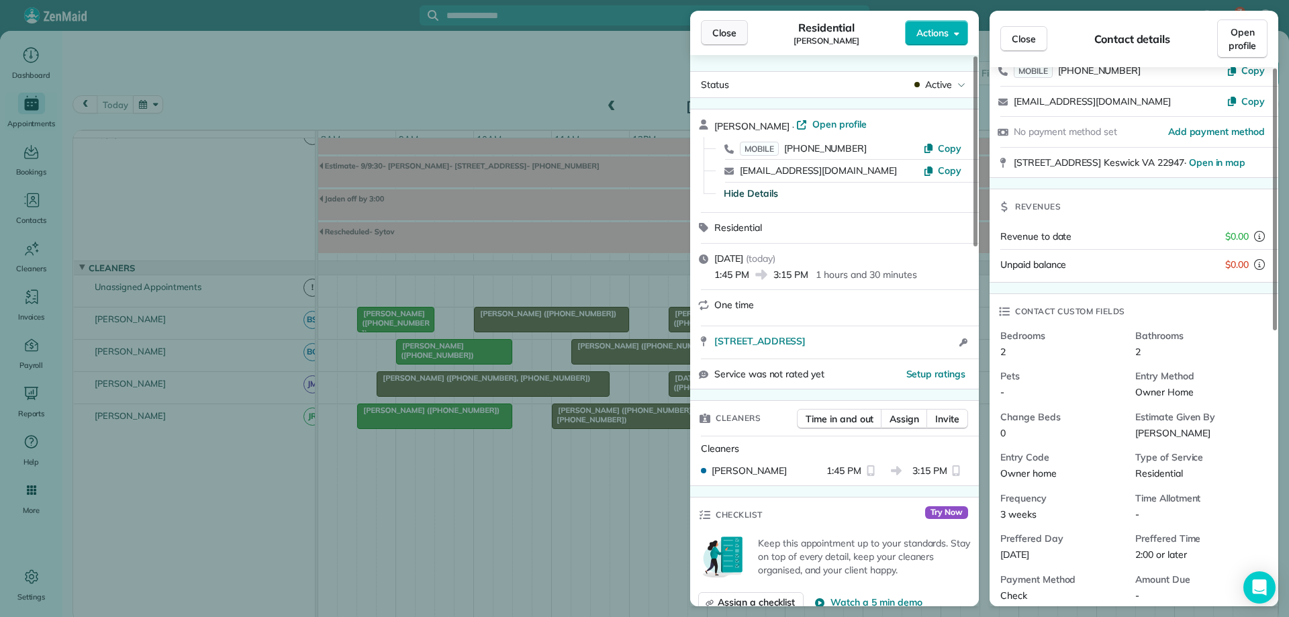
click at [723, 22] on button "Close" at bounding box center [724, 33] width 47 height 26
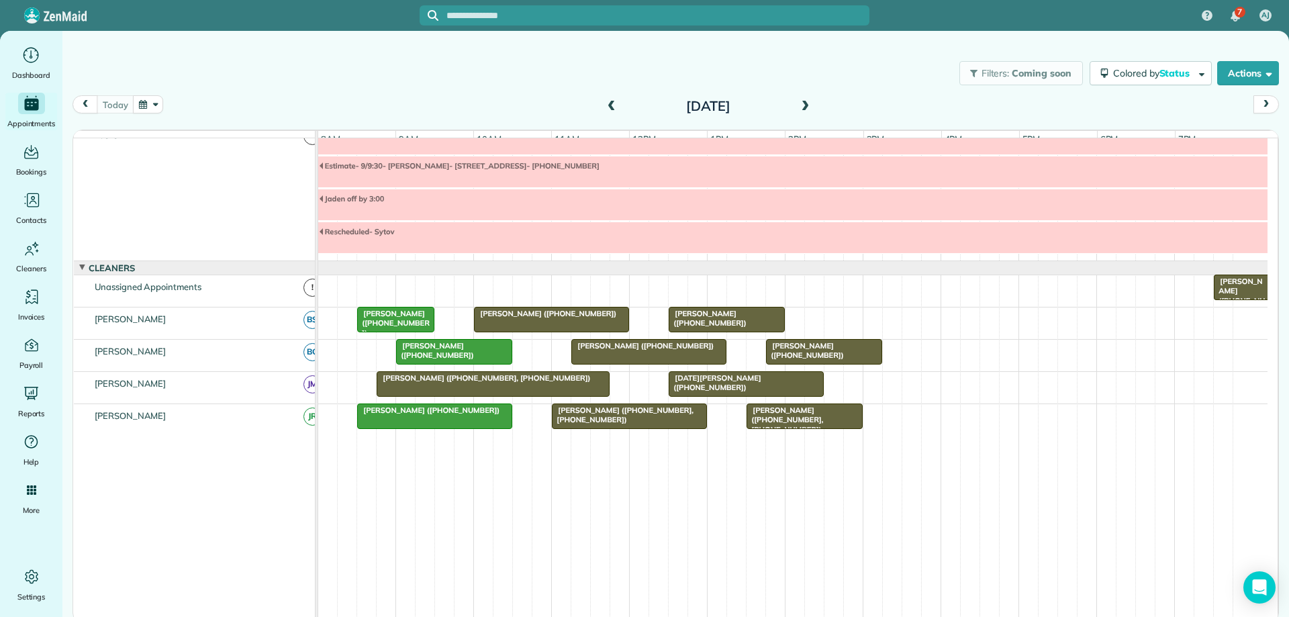
click at [620, 184] on div at bounding box center [792, 171] width 949 height 31
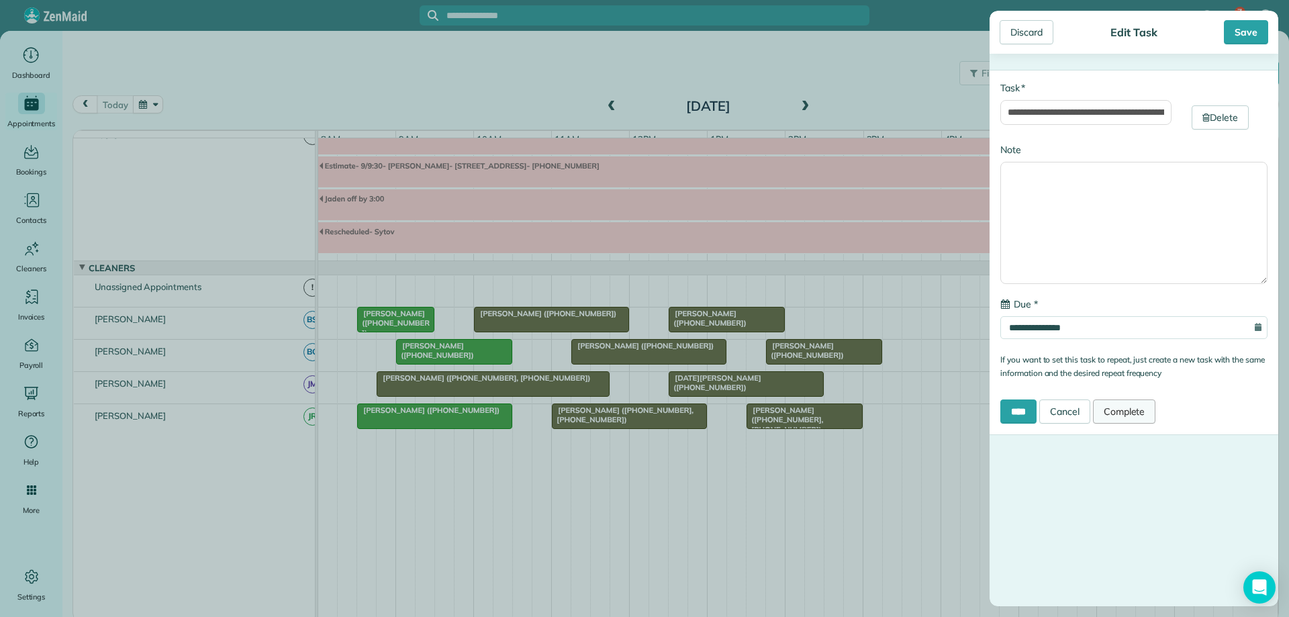
click at [1133, 411] on link "Complete" at bounding box center [1124, 411] width 63 height 24
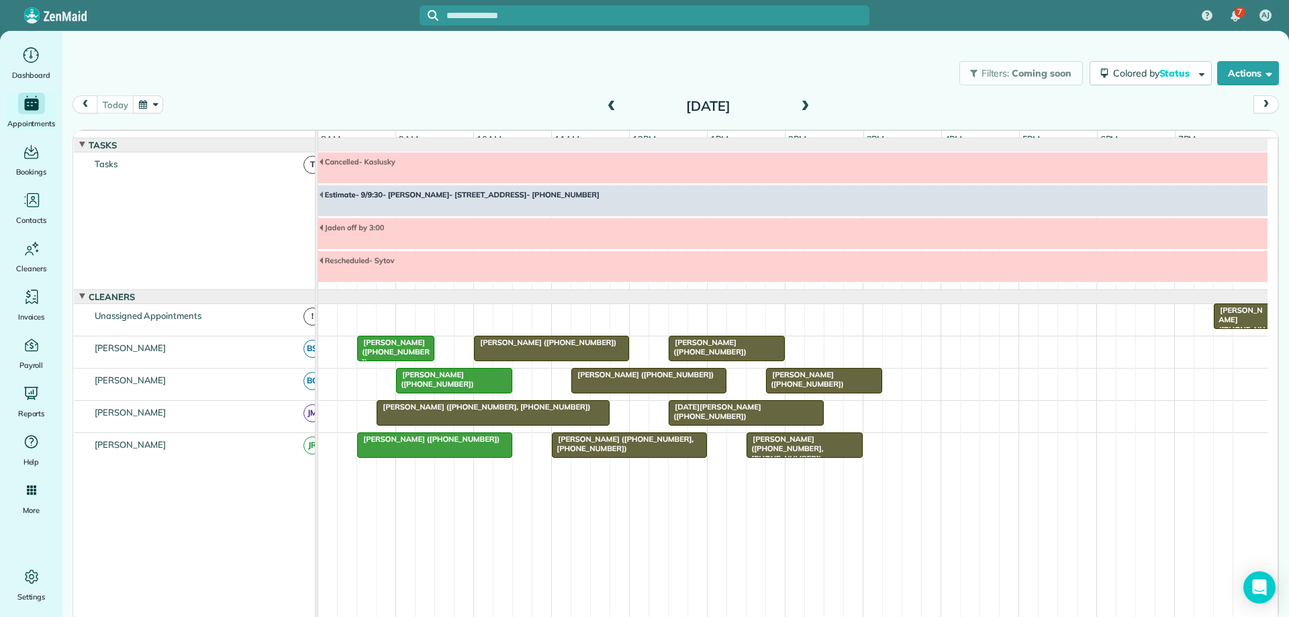
click at [474, 412] on span "[PERSON_NAME] ([PHONE_NUMBER], [PHONE_NUMBER])" at bounding box center [483, 406] width 215 height 9
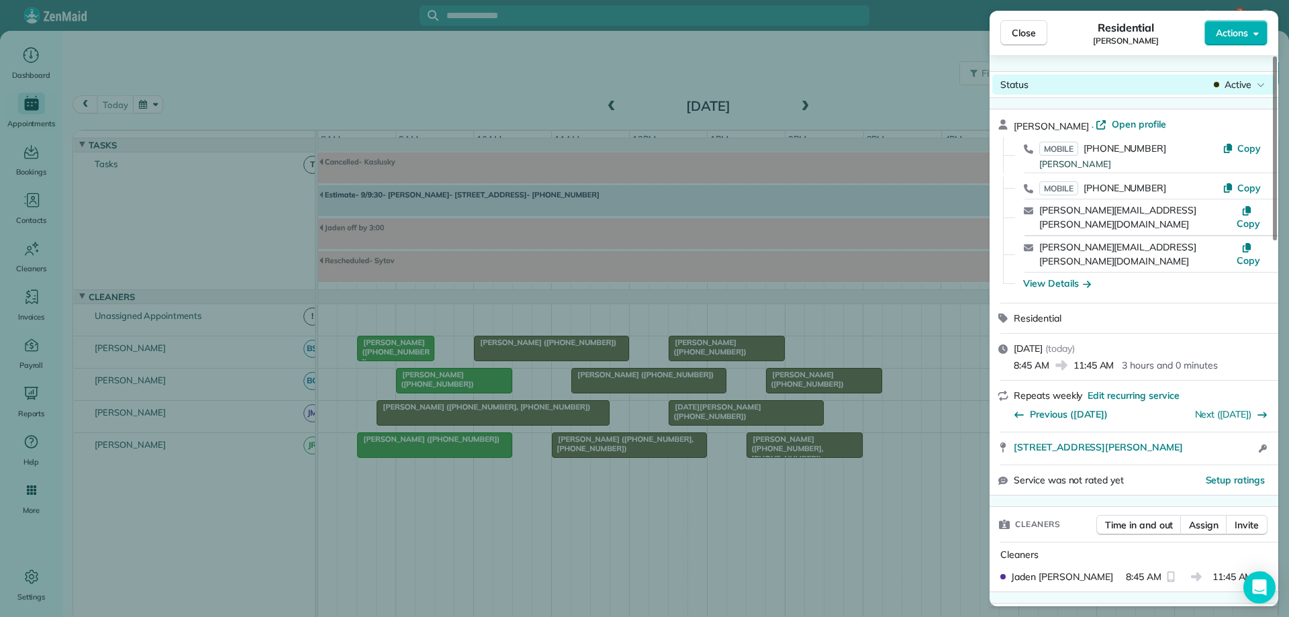
click at [1225, 83] on span "Active" at bounding box center [1237, 84] width 27 height 13
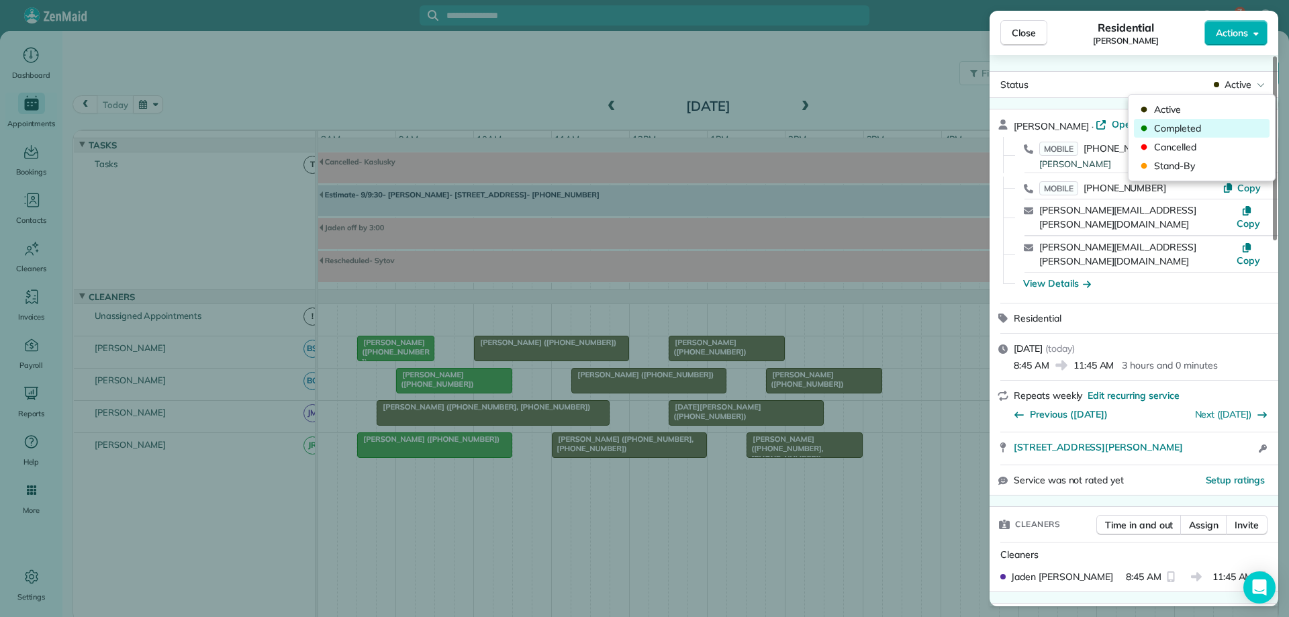
click at [1212, 127] on span "Completed" at bounding box center [1210, 128] width 113 height 13
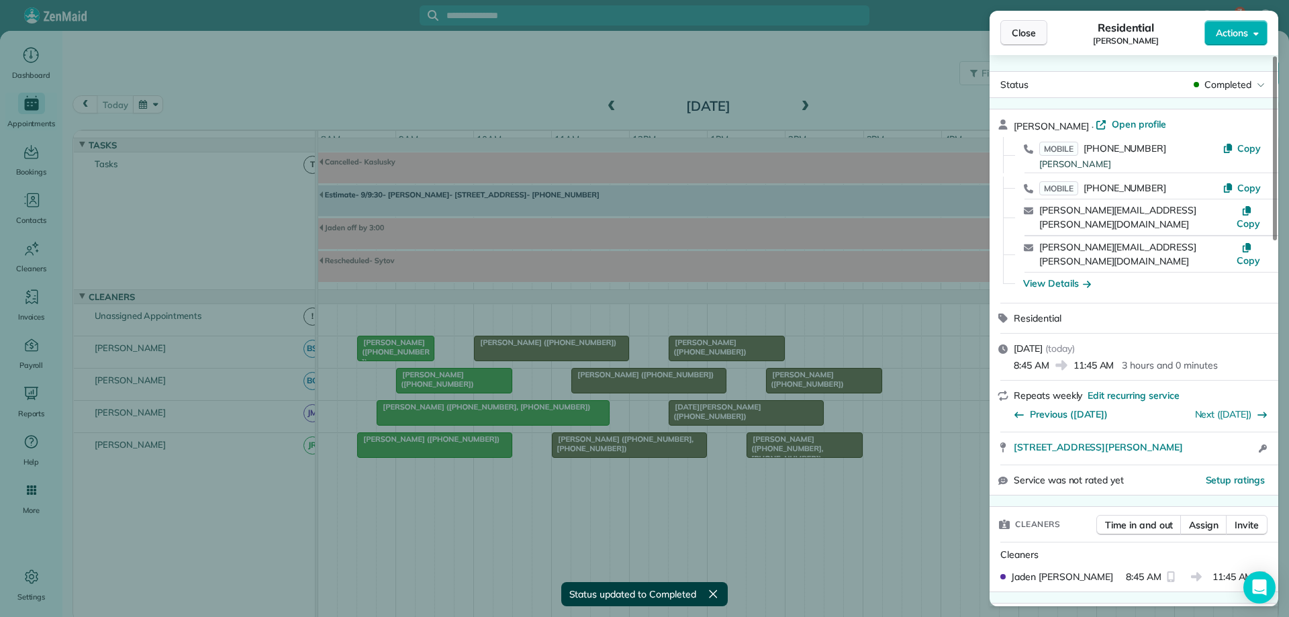
click at [1024, 32] on span "Close" at bounding box center [1024, 32] width 24 height 13
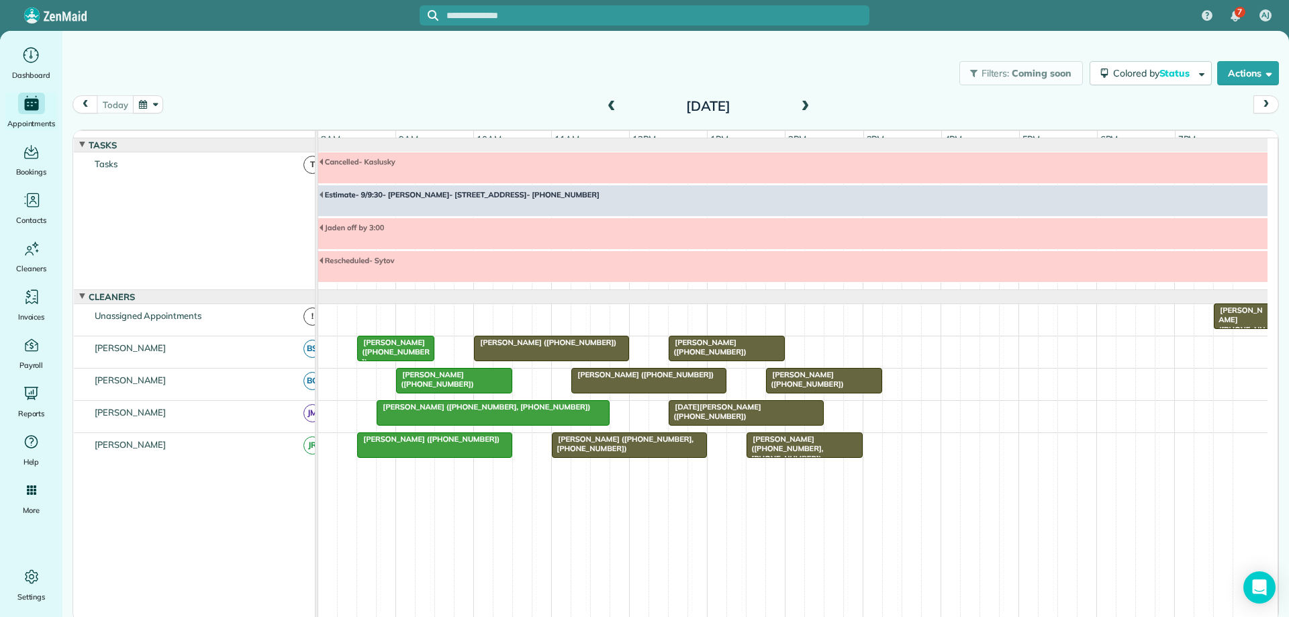
click at [570, 347] on div "[PERSON_NAME] ([PHONE_NUMBER])" at bounding box center [551, 342] width 147 height 9
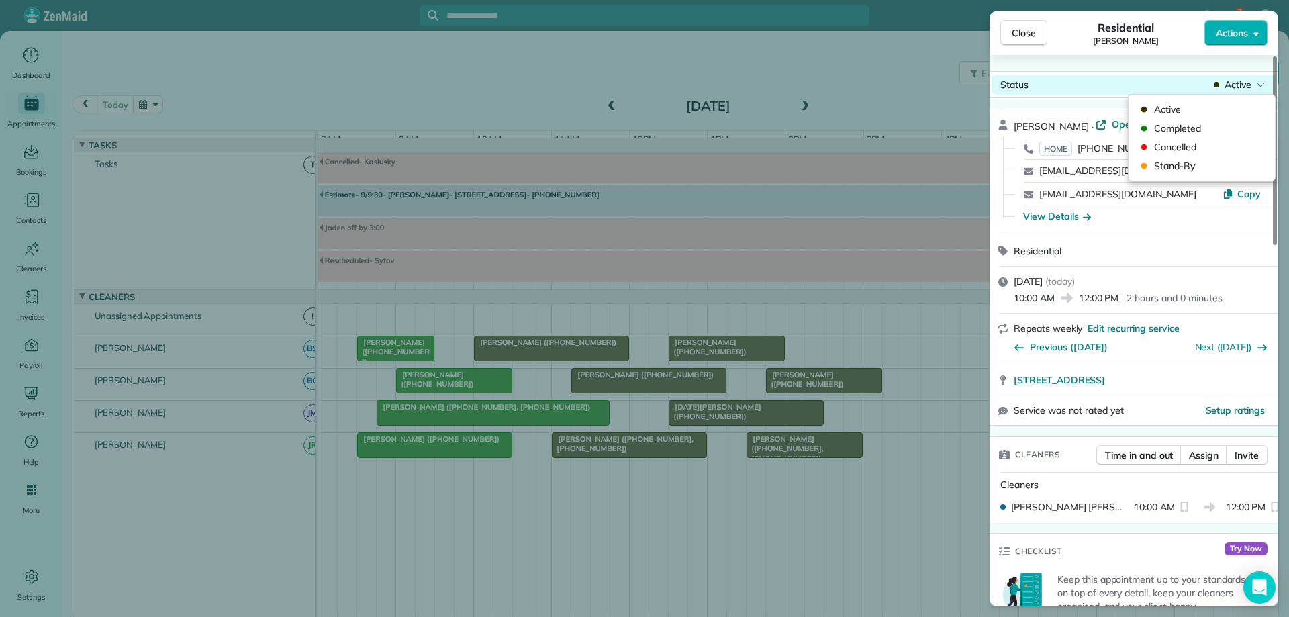
click at [1241, 81] on span "Active" at bounding box center [1237, 84] width 27 height 13
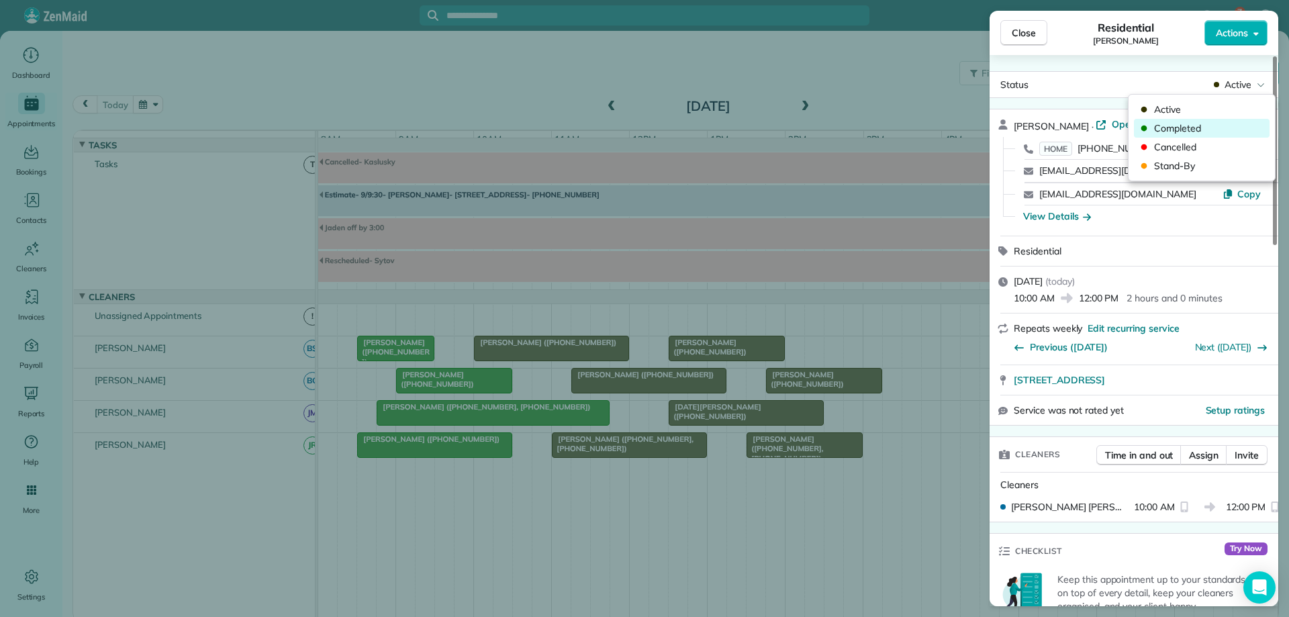
click at [1239, 130] on span "Completed" at bounding box center [1210, 128] width 113 height 13
click at [1035, 40] on button "Close" at bounding box center [1023, 33] width 47 height 26
